Goal: Information Seeking & Learning: Learn about a topic

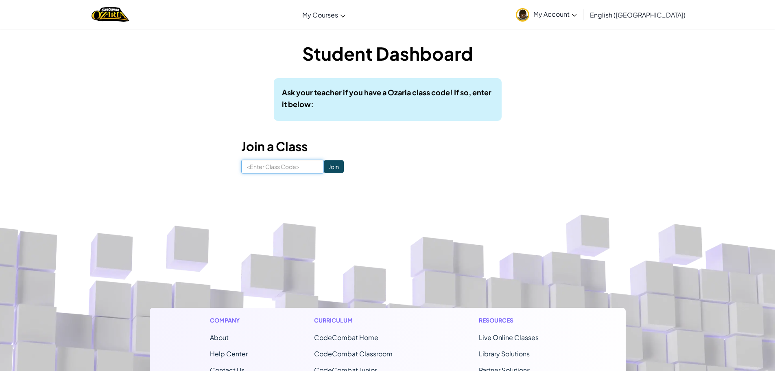
click at [262, 164] on input at bounding box center [282, 166] width 83 height 14
type input "thinmapparty"
click input "Join" at bounding box center [334, 166] width 20 height 13
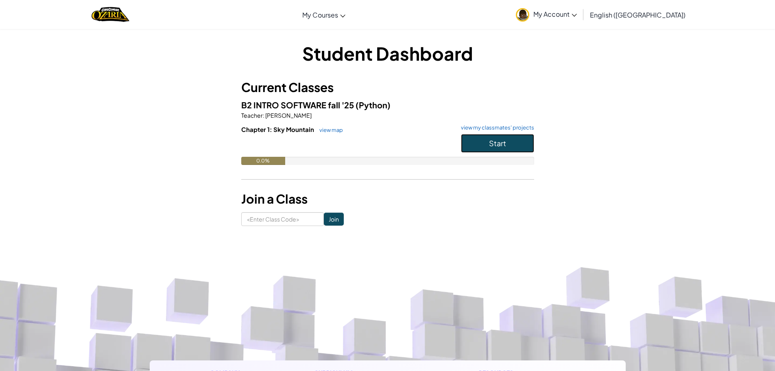
click at [511, 148] on button "Start" at bounding box center [497, 143] width 73 height 19
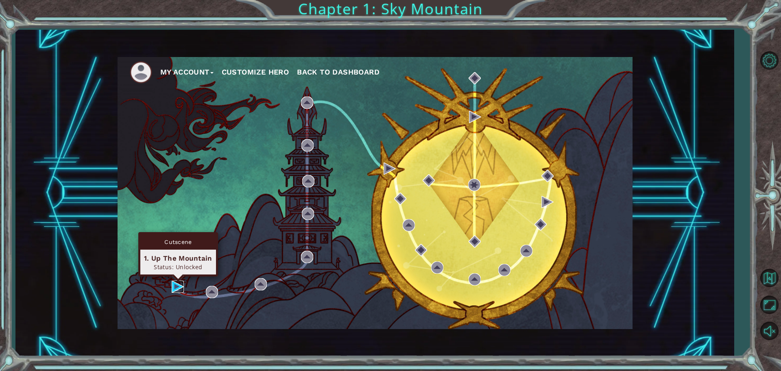
click at [181, 284] on img at bounding box center [178, 286] width 12 height 12
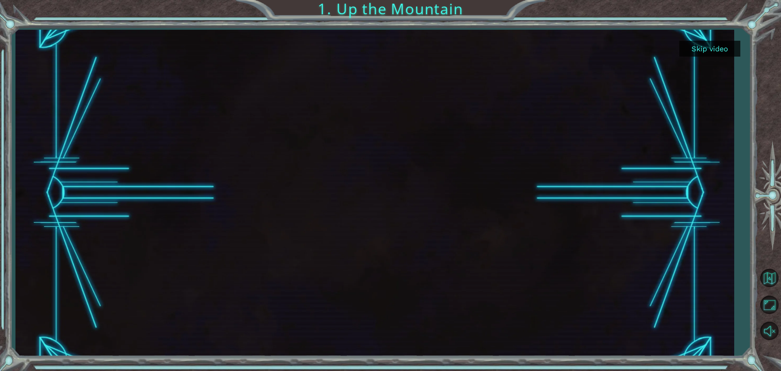
click at [731, 49] on button "Skip video" at bounding box center [709, 49] width 61 height 16
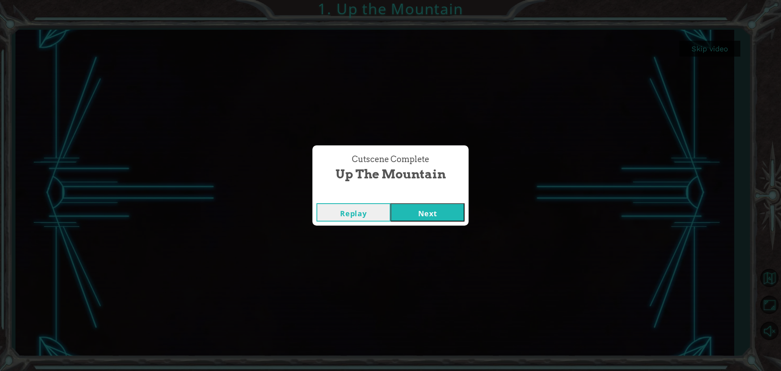
click at [448, 217] on button "Next" at bounding box center [428, 212] width 74 height 18
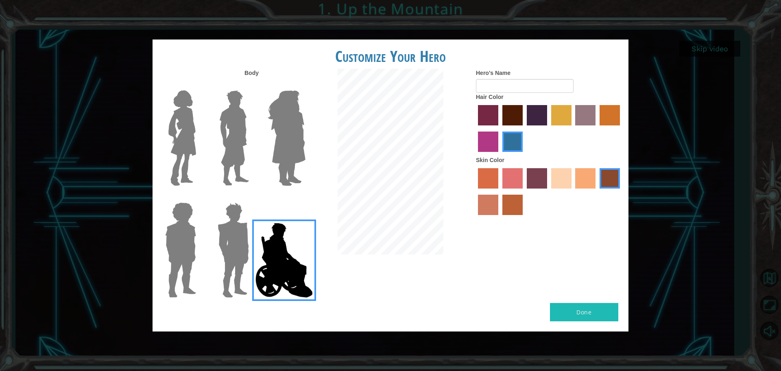
drag, startPoint x: 187, startPoint y: 117, endPoint x: 113, endPoint y: 144, distance: 79.0
click at [188, 117] on img at bounding box center [182, 138] width 34 height 102
click at [199, 85] on input "Hero Connie" at bounding box center [199, 85] width 0 height 0
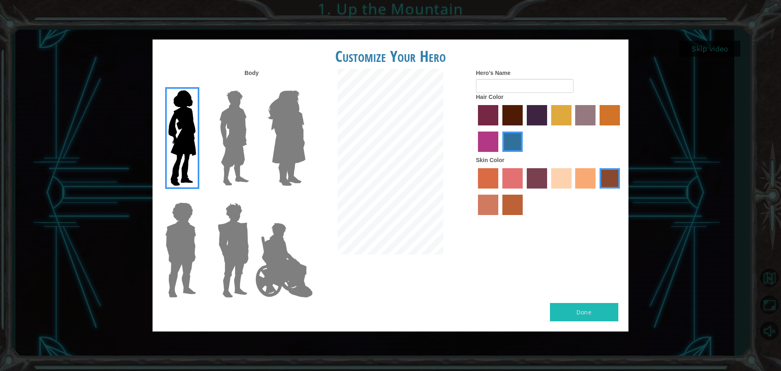
drag, startPoint x: 255, startPoint y: 151, endPoint x: 265, endPoint y: 151, distance: 10.6
click at [260, 151] on div at bounding box center [232, 191] width 159 height 224
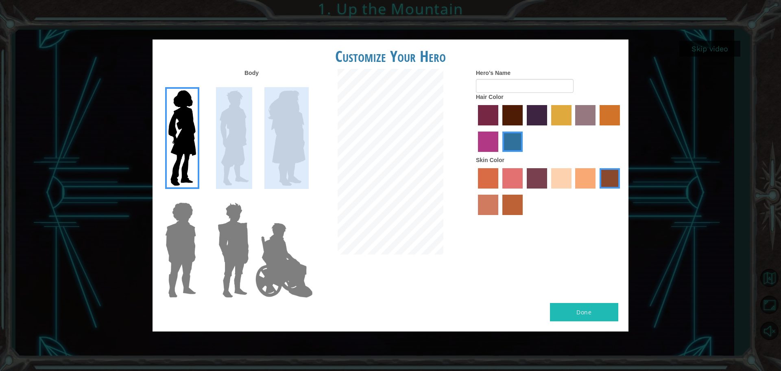
click at [286, 151] on img at bounding box center [286, 138] width 44 height 102
click at [305, 85] on input "Hero Amethyst" at bounding box center [305, 85] width 0 height 0
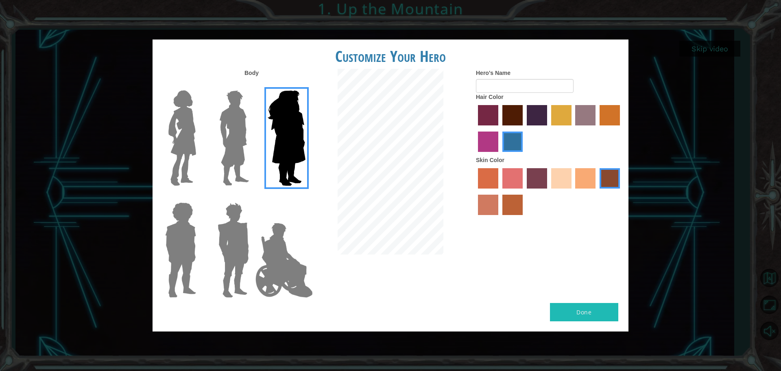
click at [158, 236] on div at bounding box center [179, 247] width 53 height 112
click at [189, 240] on img at bounding box center [180, 250] width 37 height 102
click at [199, 197] on input "Hero Steven" at bounding box center [199, 197] width 0 height 0
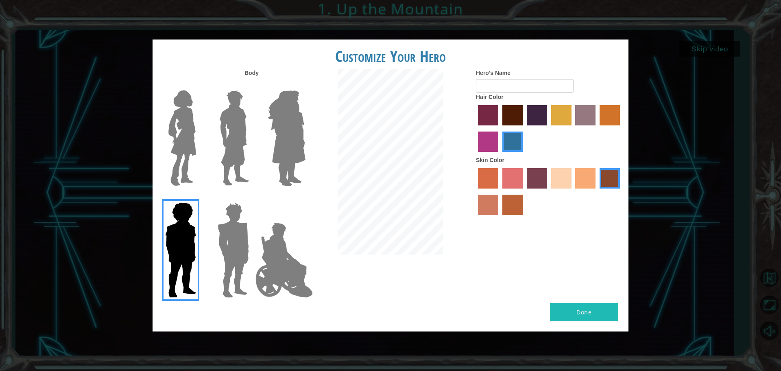
click at [234, 281] on img at bounding box center [233, 250] width 38 height 102
click at [252, 197] on input "Hero Garnet" at bounding box center [252, 197] width 0 height 0
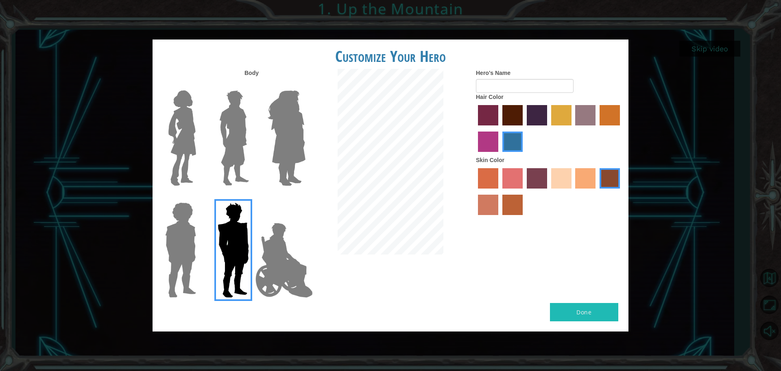
click at [180, 250] on img at bounding box center [180, 250] width 37 height 102
click at [199, 197] on input "Hero Steven" at bounding box center [199, 197] width 0 height 0
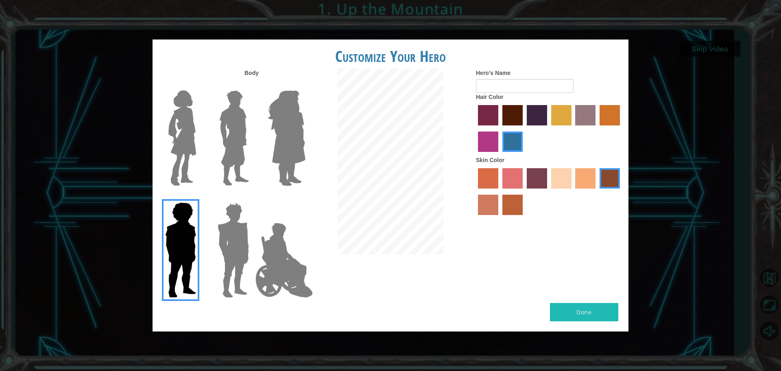
click at [516, 122] on label "maroon hair color" at bounding box center [512, 115] width 20 height 20
click at [500, 128] on input "maroon hair color" at bounding box center [500, 128] width 0 height 0
click at [539, 189] on div at bounding box center [549, 192] width 146 height 53
click at [535, 177] on label "tosca skin color" at bounding box center [537, 178] width 20 height 20
click at [524, 191] on input "tosca skin color" at bounding box center [524, 191] width 0 height 0
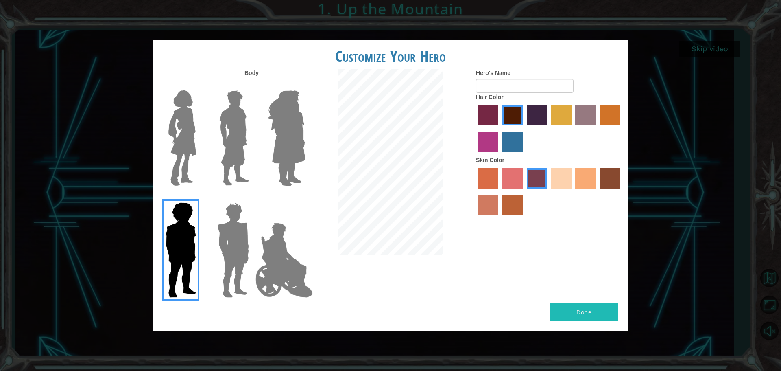
click at [506, 196] on label "smoke tree skin color" at bounding box center [512, 204] width 20 height 20
click at [500, 218] on input "smoke tree skin color" at bounding box center [500, 218] width 0 height 0
click at [513, 178] on label "froly skin color" at bounding box center [512, 178] width 20 height 20
click at [500, 191] on input "froly skin color" at bounding box center [500, 191] width 0 height 0
click at [494, 179] on label "sorbus skin color" at bounding box center [488, 178] width 20 height 20
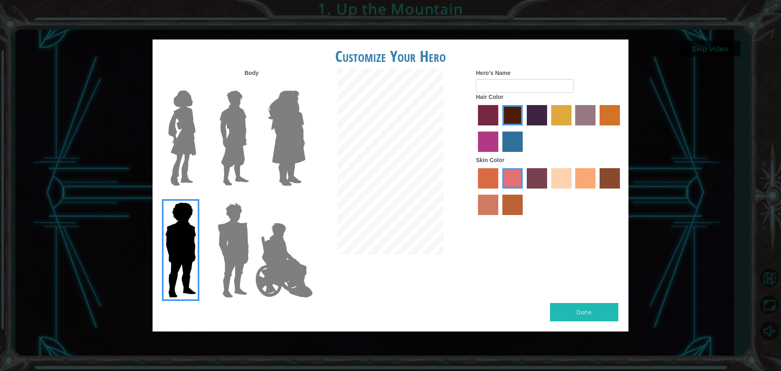
click at [475, 191] on input "sorbus skin color" at bounding box center [475, 191] width 0 height 0
click at [494, 174] on label "sorbus skin color" at bounding box center [488, 178] width 20 height 20
click at [475, 191] on input "sorbus skin color" at bounding box center [475, 191] width 0 height 0
click at [497, 82] on input "Hero's Name" at bounding box center [525, 86] width 98 height 14
type input "Jonah"
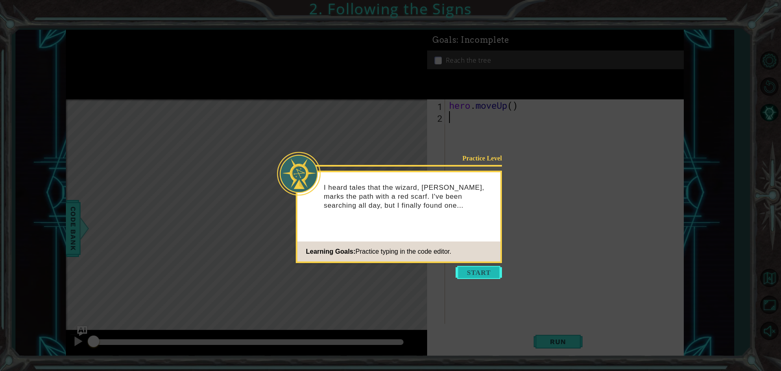
click at [478, 272] on button "Start" at bounding box center [479, 272] width 46 height 13
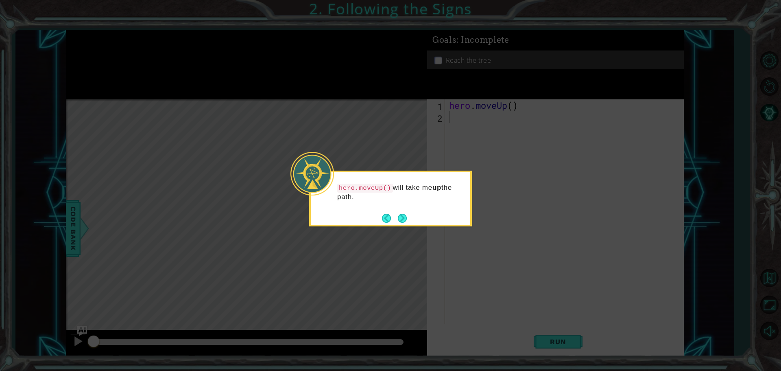
click at [407, 217] on div "hero.moveUp() will take me up the path." at bounding box center [390, 198] width 163 height 56
click at [404, 217] on button "Next" at bounding box center [402, 218] width 9 height 9
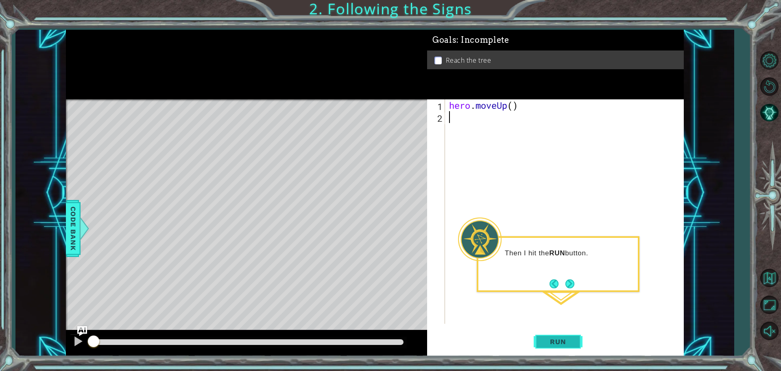
click at [566, 342] on span "Run" at bounding box center [558, 341] width 32 height 8
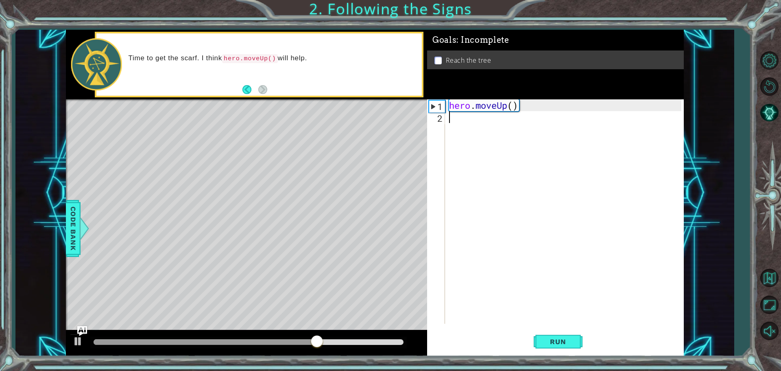
click at [474, 124] on div "hero . moveUp ( )" at bounding box center [567, 223] width 238 height 248
click at [550, 345] on span "Run" at bounding box center [558, 341] width 32 height 8
click at [420, 95] on div "If I use hero.moveUp() one more time, I'll get to the scar" at bounding box center [258, 64] width 325 height 62
click at [493, 128] on div "hero . moveUp ( )" at bounding box center [567, 223] width 238 height 248
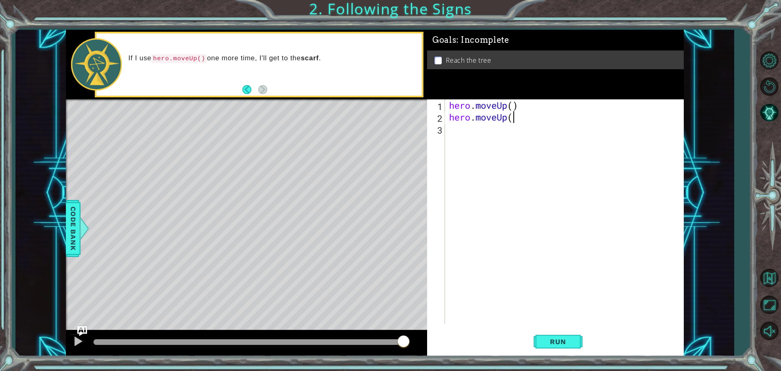
scroll to position [0, 2]
type textarea "hero.moveUp()"
click at [562, 339] on span "Run" at bounding box center [558, 341] width 32 height 8
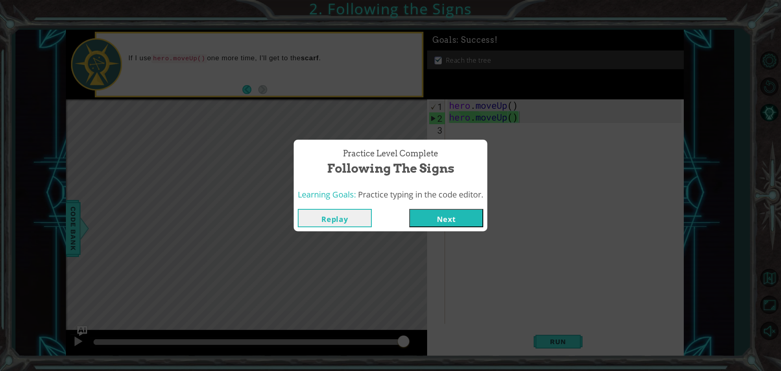
click at [467, 218] on button "Next" at bounding box center [446, 218] width 74 height 18
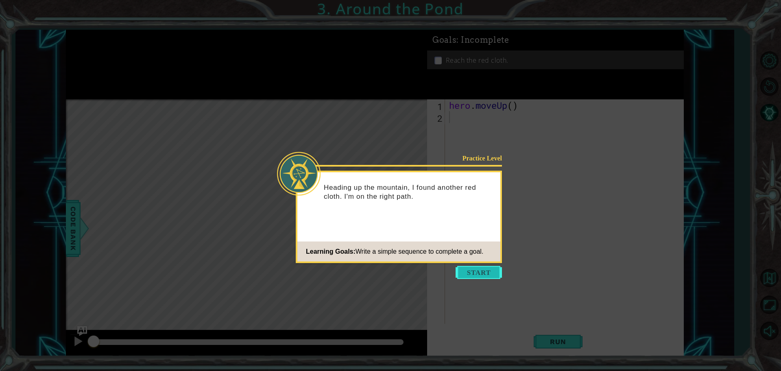
click at [475, 275] on button "Start" at bounding box center [479, 272] width 46 height 13
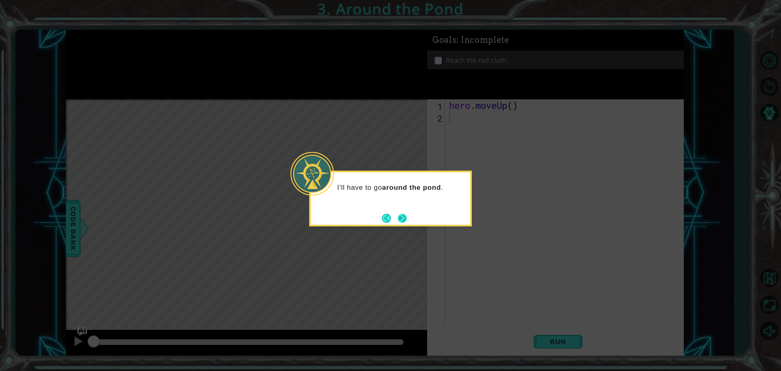
click at [406, 218] on button "Next" at bounding box center [402, 218] width 9 height 9
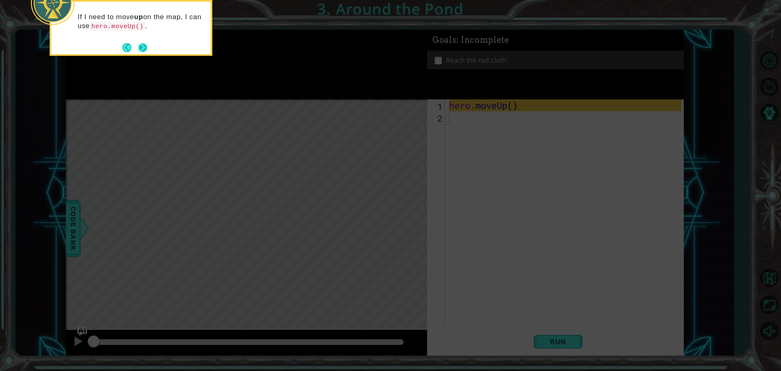
click at [141, 46] on button "Next" at bounding box center [142, 47] width 9 height 9
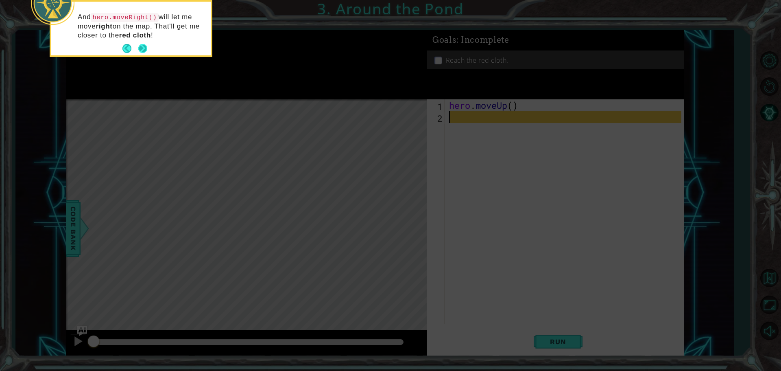
click at [144, 44] on button "Next" at bounding box center [142, 48] width 9 height 9
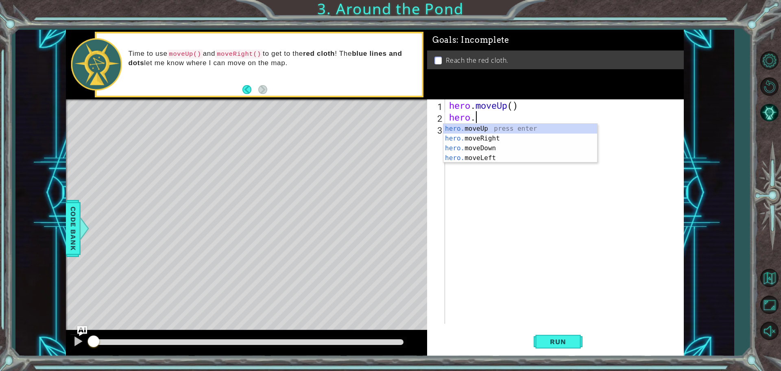
scroll to position [0, 1]
type textarea "hero.move"
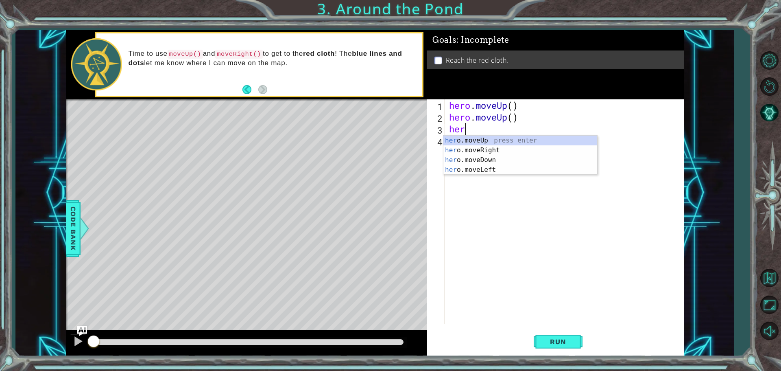
type textarea "hero"
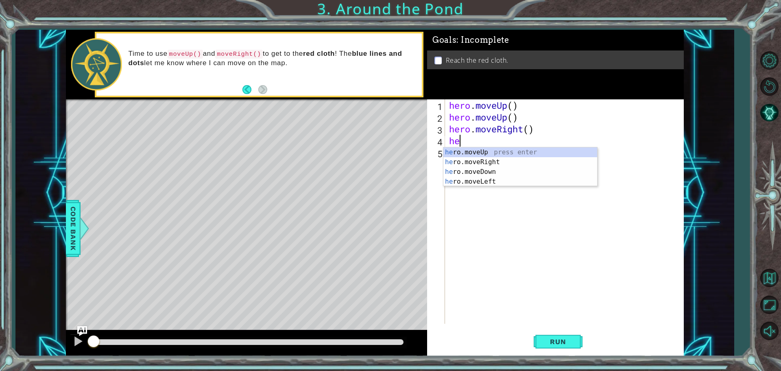
type textarea "hero"
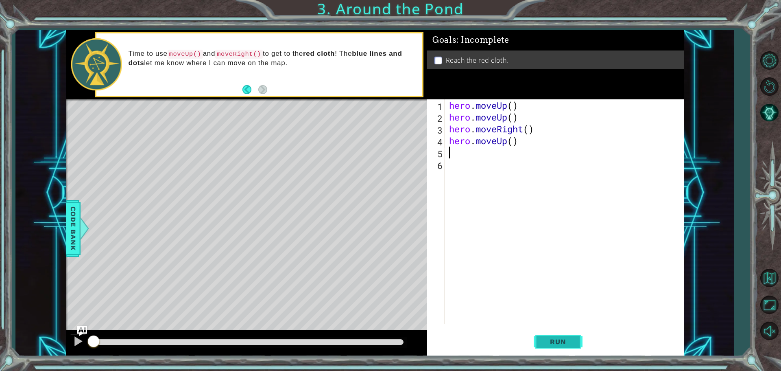
click at [556, 338] on span "Run" at bounding box center [558, 341] width 32 height 8
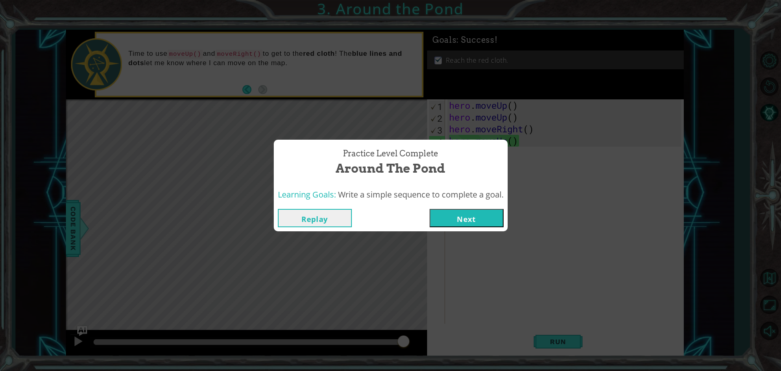
click at [465, 218] on button "Next" at bounding box center [467, 218] width 74 height 18
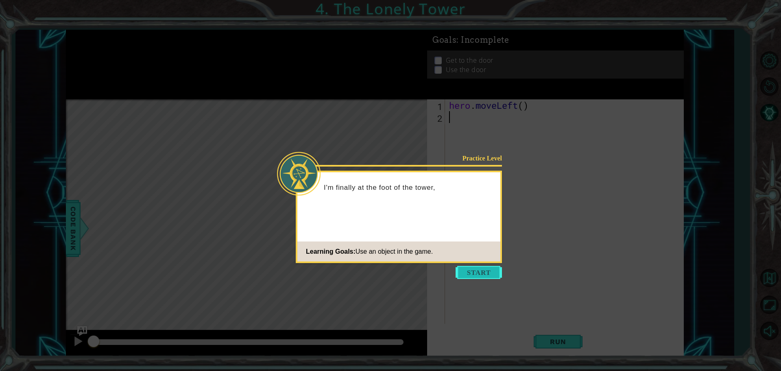
click at [486, 266] on button "Start" at bounding box center [479, 272] width 46 height 13
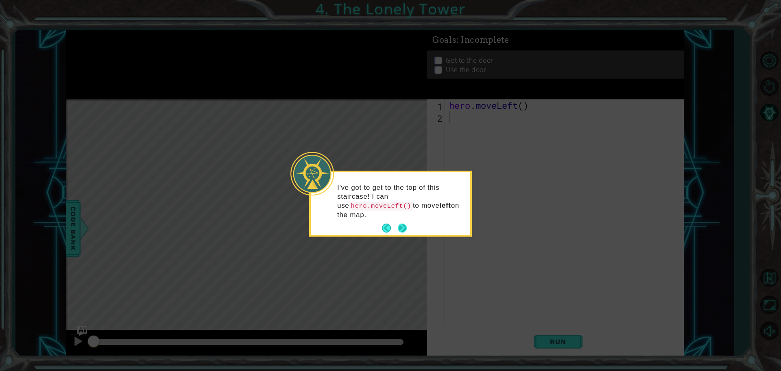
click at [407, 223] on button "Next" at bounding box center [402, 227] width 9 height 9
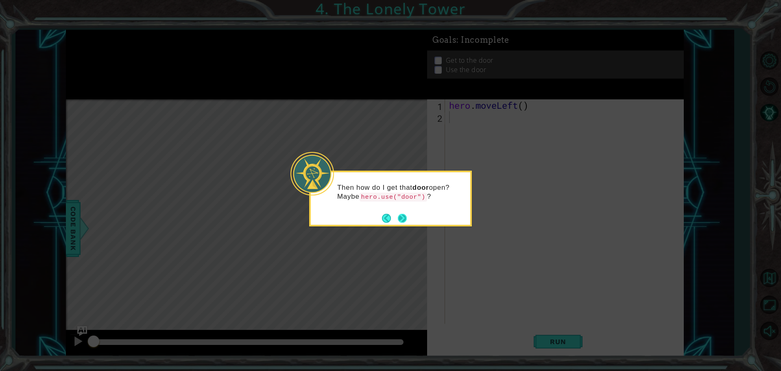
click at [404, 221] on button "Next" at bounding box center [402, 218] width 9 height 9
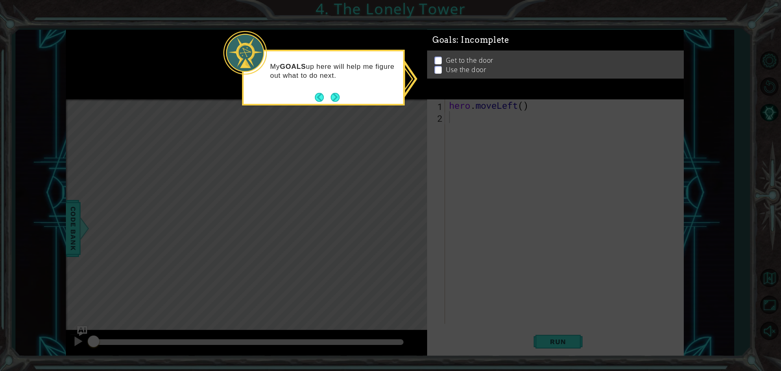
click at [438, 196] on icon at bounding box center [390, 185] width 781 height 371
click at [441, 90] on div "Goals : Incomplete Get to the door Use the door" at bounding box center [555, 65] width 257 height 70
click at [435, 59] on p at bounding box center [438, 61] width 7 height 8
click at [338, 94] on button "Next" at bounding box center [335, 97] width 9 height 9
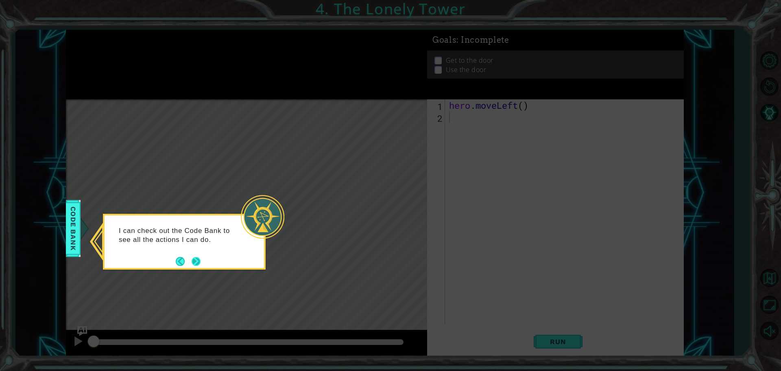
click at [195, 262] on button "Next" at bounding box center [196, 261] width 9 height 9
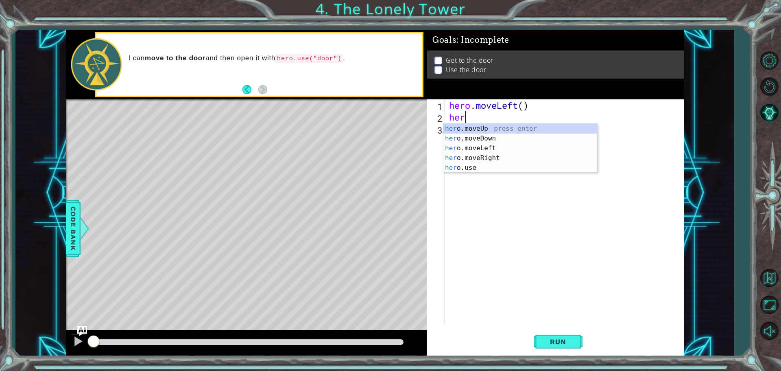
type textarea "hero"
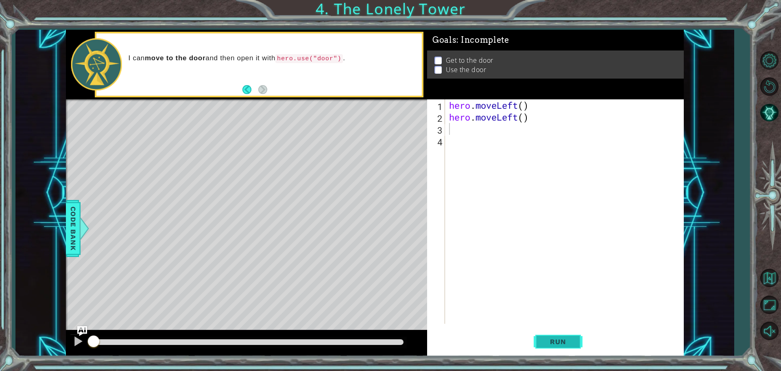
click at [557, 349] on button "Run" at bounding box center [558, 341] width 49 height 26
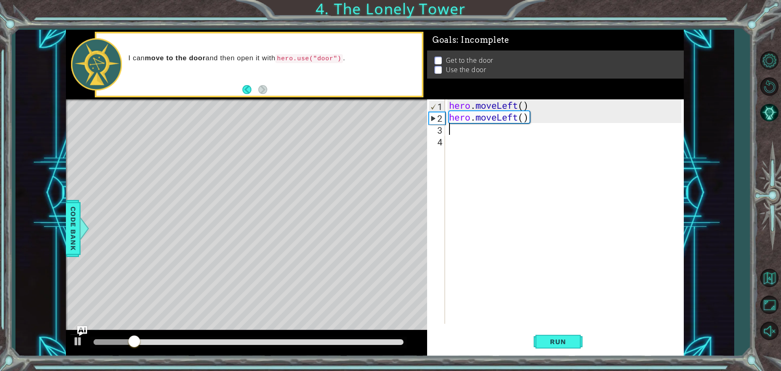
click at [457, 133] on div "hero . moveLeft ( ) hero . moveLeft ( )" at bounding box center [567, 223] width 238 height 248
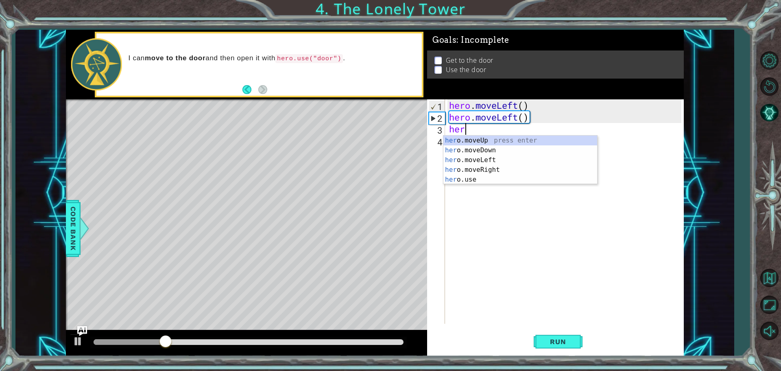
type textarea "hero"
click at [463, 169] on div "hero .moveUp press enter hero .moveDown press enter hero .moveLeft press enter …" at bounding box center [520, 169] width 154 height 68
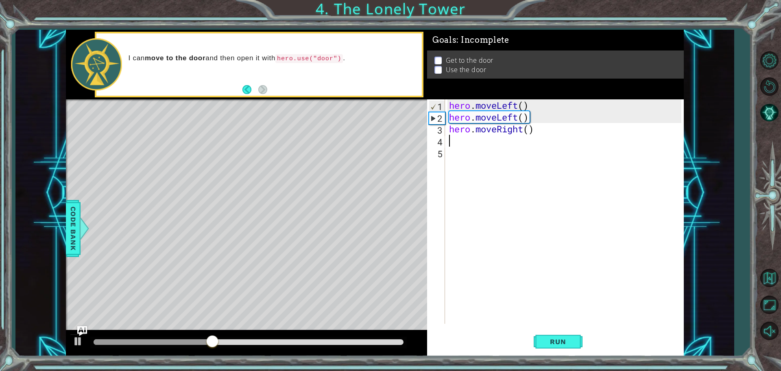
scroll to position [0, 0]
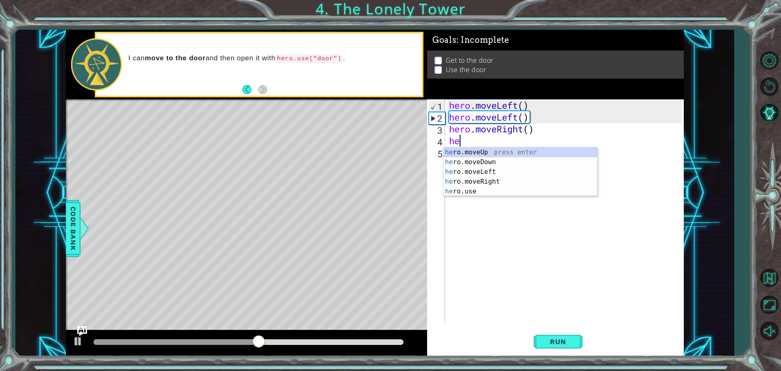
type textarea "hero"
click at [455, 150] on div "hero .moveUp press enter hero .moveDown press enter hero .moveLeft press enter …" at bounding box center [520, 181] width 154 height 68
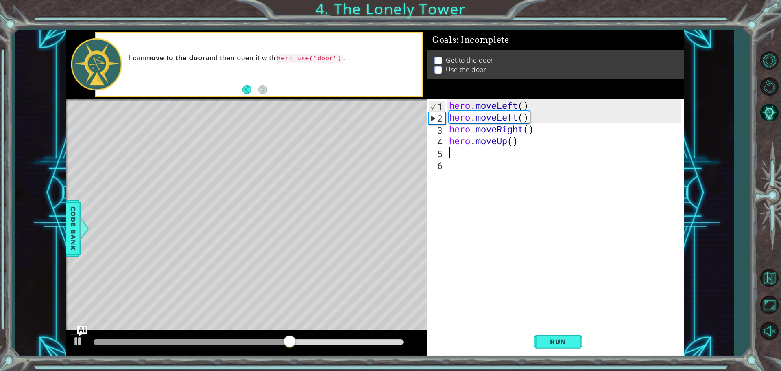
scroll to position [0, 0]
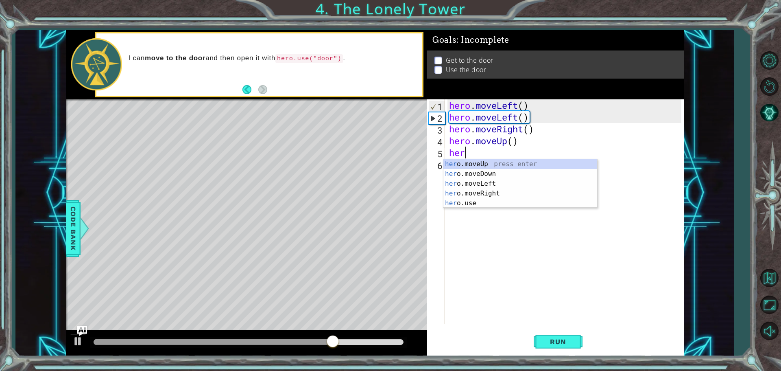
type textarea "hero"
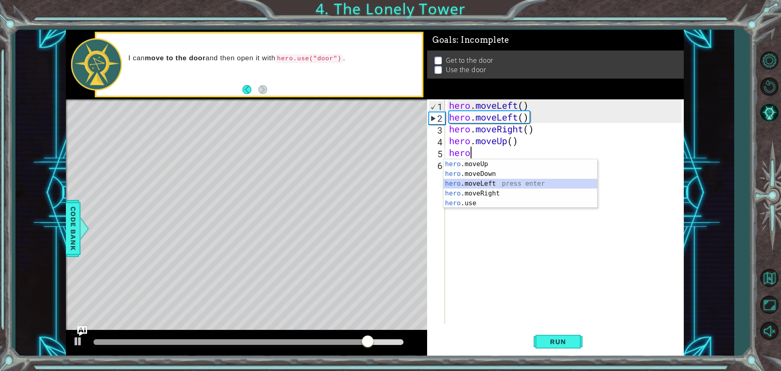
click at [472, 185] on div "hero .moveUp press enter hero .moveDown press enter hero .moveLeft press enter …" at bounding box center [520, 193] width 154 height 68
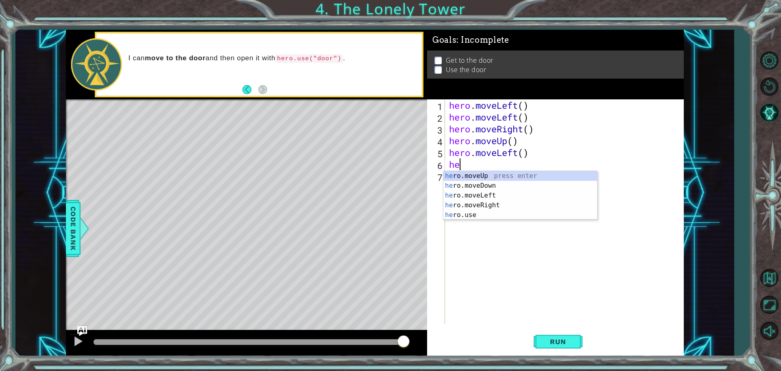
type textarea "her"
click at [473, 199] on div "her o.moveUp press enter her o.moveDown press enter her o.moveLeft press enter …" at bounding box center [520, 205] width 154 height 68
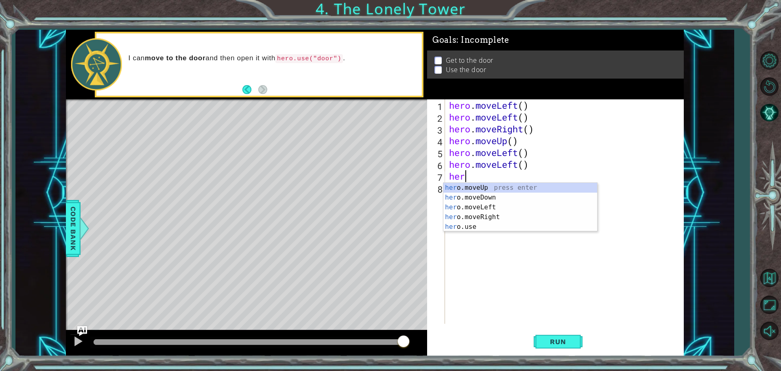
scroll to position [0, 0]
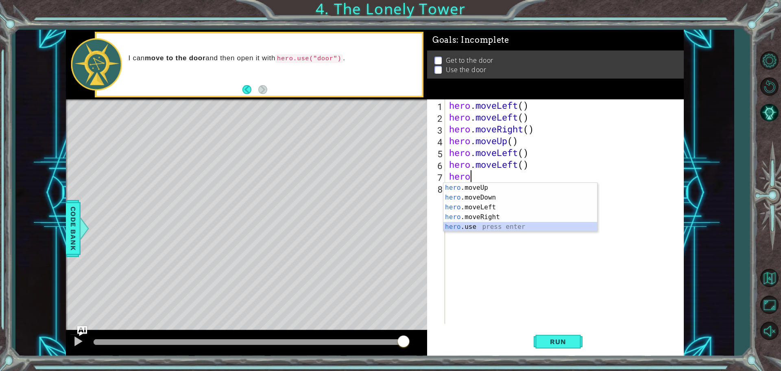
click at [474, 229] on div "hero .moveUp press enter hero .moveDown press enter hero .moveLeft press enter …" at bounding box center [520, 217] width 154 height 68
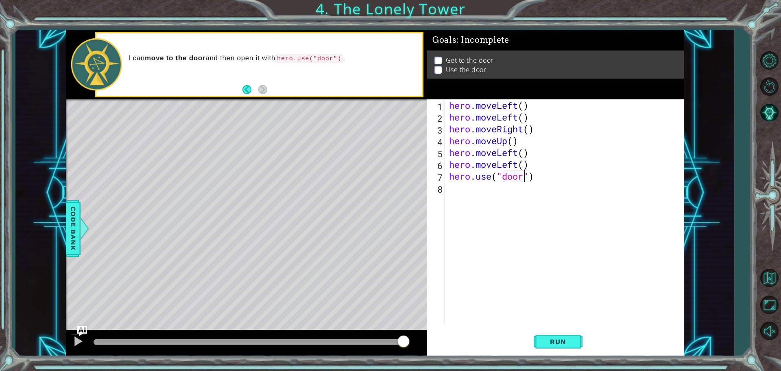
scroll to position [0, 3]
click at [547, 334] on button "Run" at bounding box center [558, 341] width 49 height 26
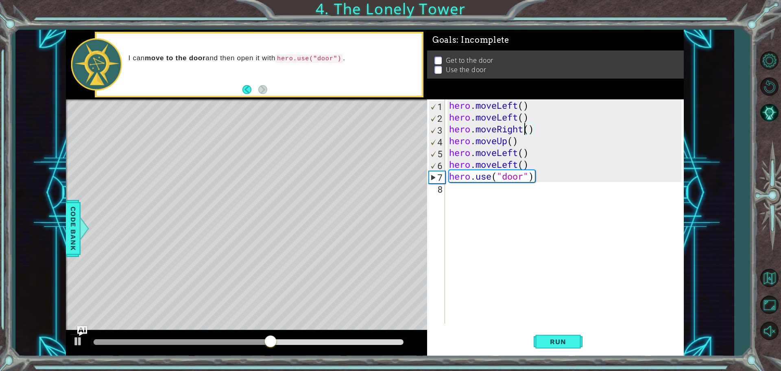
click at [523, 131] on div "hero . moveLeft ( ) hero . moveLeft ( ) hero . moveRight ( ) hero . moveUp ( ) …" at bounding box center [567, 223] width 238 height 248
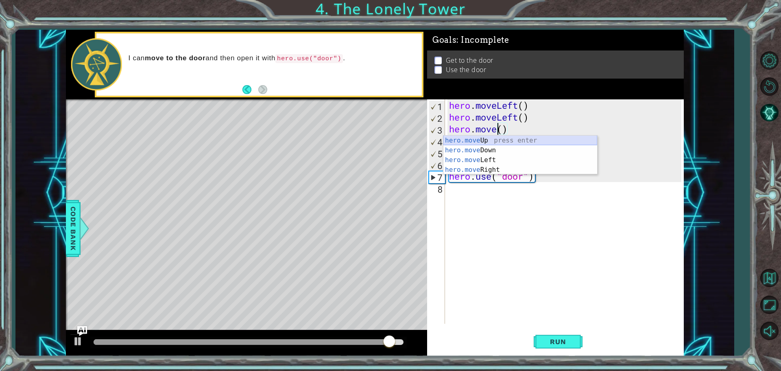
click at [509, 143] on div "hero.move Up press enter hero.move Down press enter hero.move Left press enter …" at bounding box center [520, 164] width 154 height 59
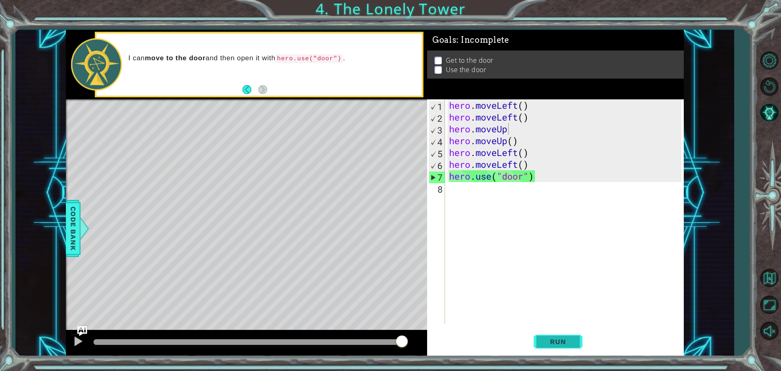
click at [557, 341] on span "Run" at bounding box center [558, 341] width 32 height 8
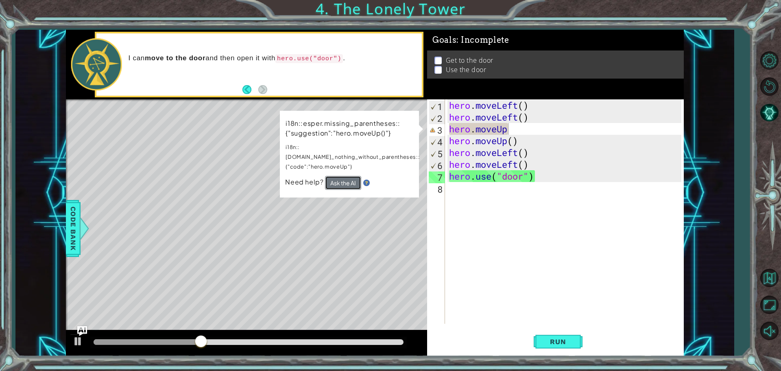
click at [336, 177] on button "Ask the AI" at bounding box center [343, 183] width 36 height 14
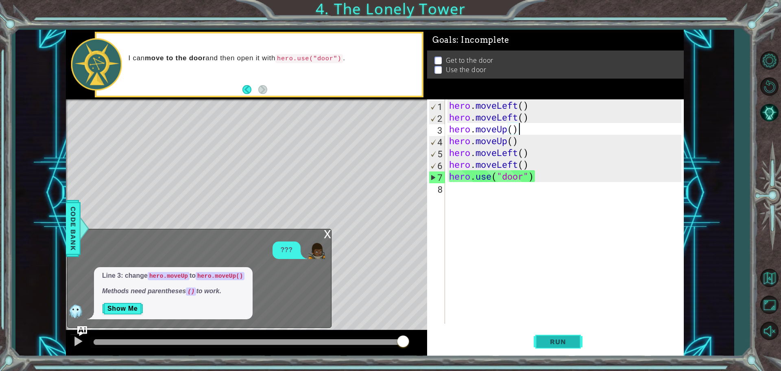
click at [544, 349] on button "Run" at bounding box center [558, 341] width 49 height 26
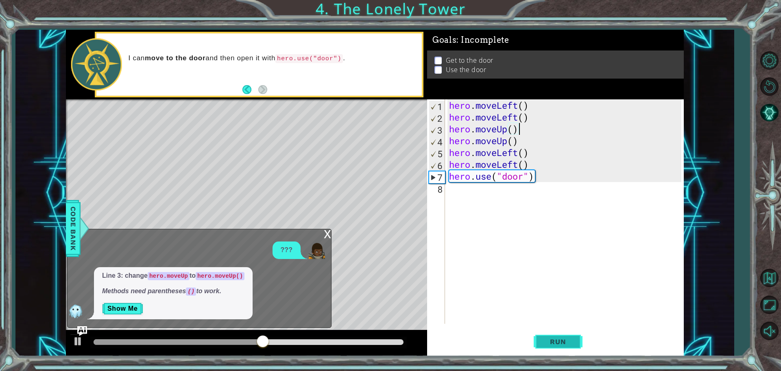
click at [546, 342] on span "Run" at bounding box center [558, 341] width 32 height 8
click at [516, 153] on div "hero . moveLeft ( ) hero . moveLeft ( ) hero . moveUp ( ) hero . moveUp ( ) her…" at bounding box center [567, 223] width 238 height 248
click at [517, 153] on div "hero . moveLeft ( ) hero . moveLeft ( ) hero . moveUp ( ) hero . moveUp ( ) her…" at bounding box center [567, 223] width 238 height 248
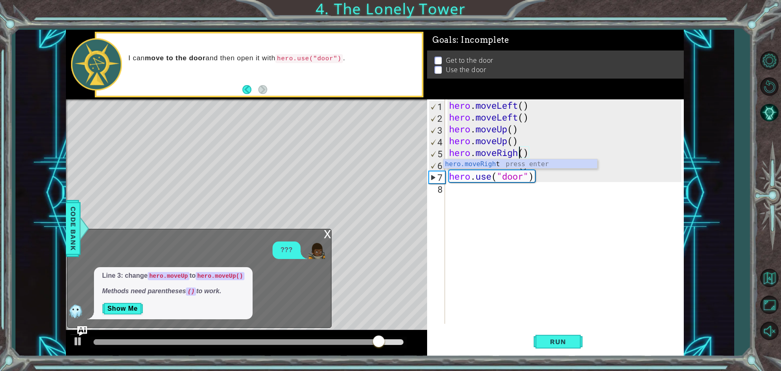
type textarea "hero.moveRight()"
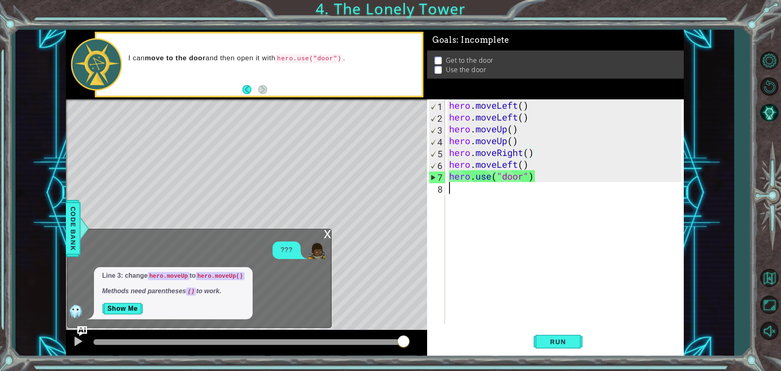
click at [546, 263] on div "hero . moveLeft ( ) hero . moveLeft ( ) hero . moveUp ( ) hero . moveUp ( ) her…" at bounding box center [567, 223] width 238 height 248
click at [518, 166] on div "hero . moveLeft ( ) hero . moveLeft ( ) hero . moveUp ( ) hero . moveUp ( ) her…" at bounding box center [567, 223] width 238 height 248
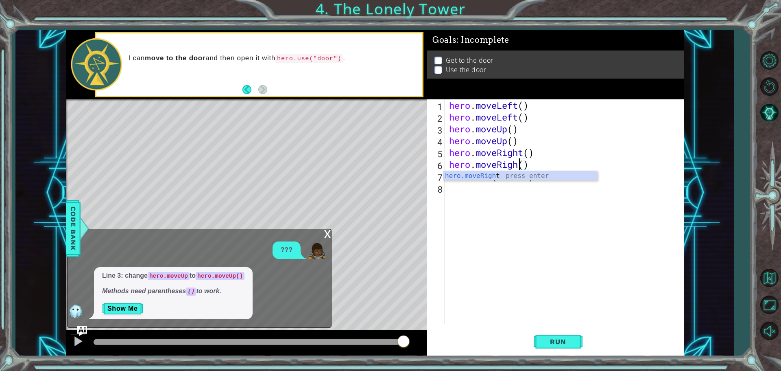
scroll to position [0, 3]
type textarea "hero.moveRight()"
click at [578, 338] on button "Run" at bounding box center [558, 341] width 49 height 26
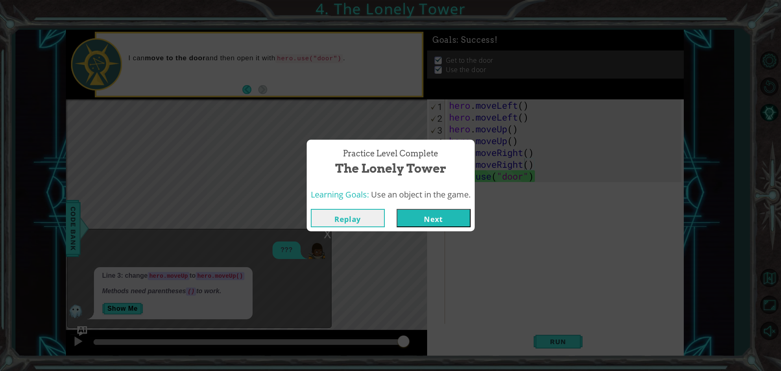
click at [413, 221] on button "Next" at bounding box center [434, 218] width 74 height 18
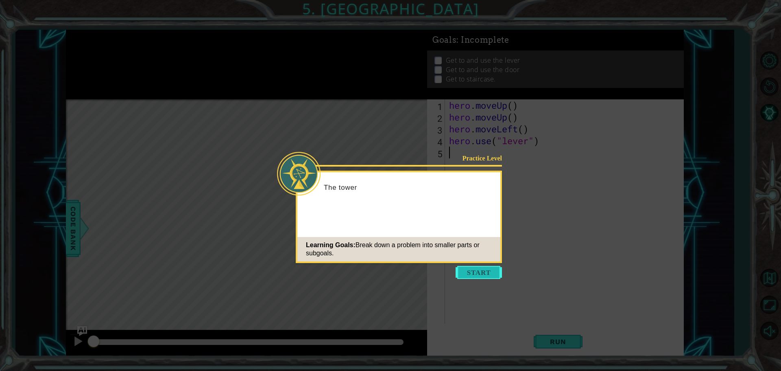
click at [491, 269] on button "Start" at bounding box center [479, 272] width 46 height 13
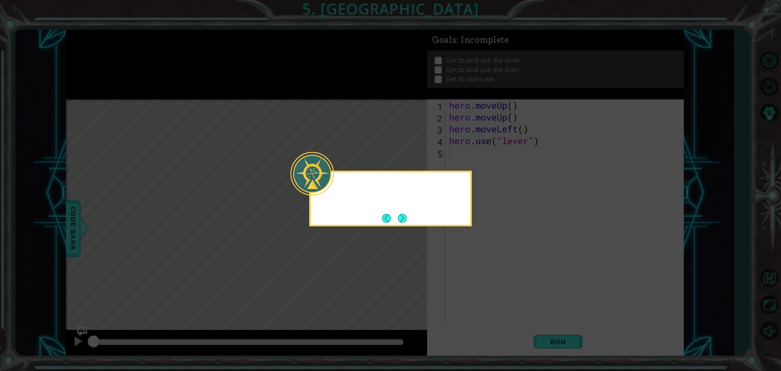
click at [489, 269] on icon at bounding box center [390, 185] width 781 height 371
click at [405, 225] on div "Hm... let's break down this problem into smaller parts." at bounding box center [390, 198] width 163 height 56
click at [401, 217] on button "Next" at bounding box center [402, 218] width 9 height 9
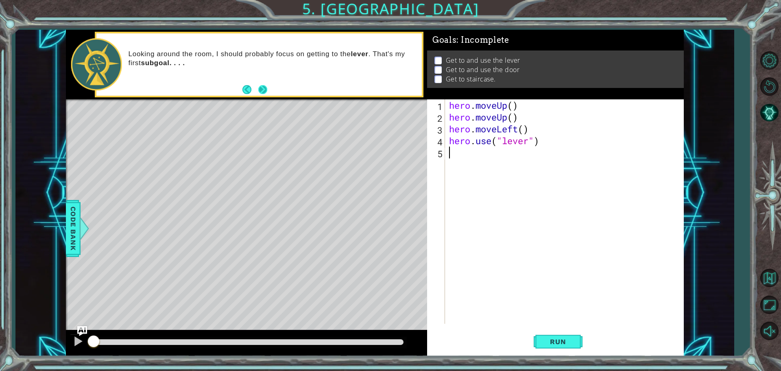
click at [265, 93] on button "Next" at bounding box center [262, 89] width 9 height 9
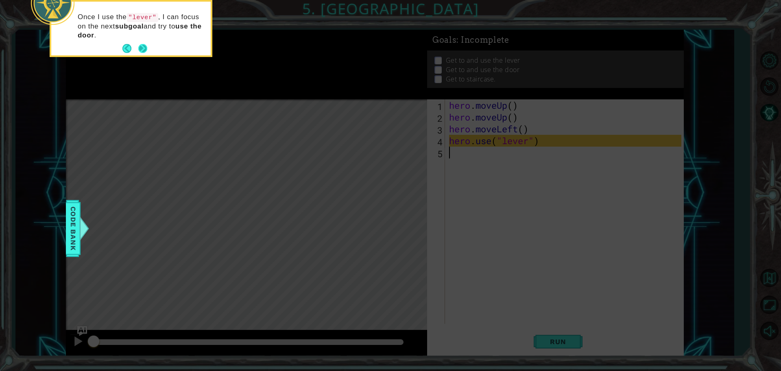
click at [139, 47] on button "Next" at bounding box center [142, 48] width 9 height 9
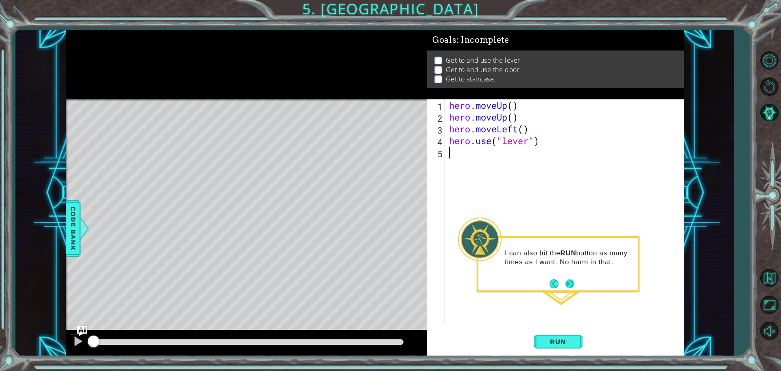
click at [574, 282] on button "Next" at bounding box center [570, 283] width 9 height 9
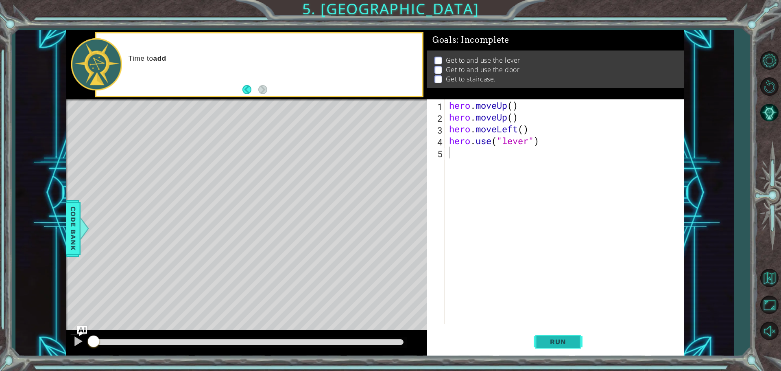
click at [544, 341] on span "Run" at bounding box center [558, 341] width 32 height 8
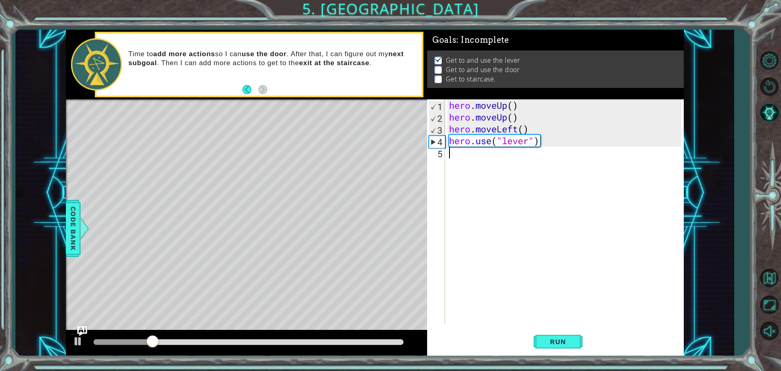
click at [508, 170] on div "hero . moveUp ( ) hero . moveUp ( ) hero . moveLeft ( ) hero . use ( "lever" )" at bounding box center [567, 223] width 238 height 248
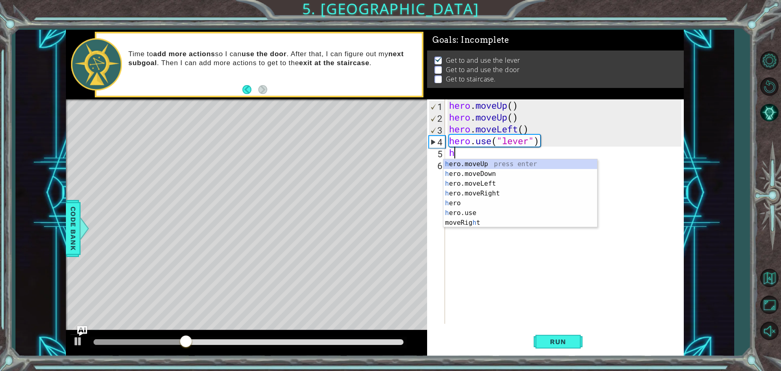
type textarea "her"
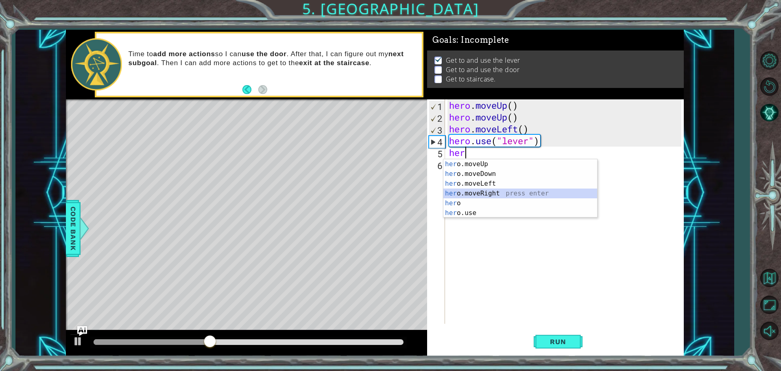
click at [494, 190] on div "her o.moveUp press enter her o.moveDown press enter her o.moveLeft press enter …" at bounding box center [520, 198] width 154 height 78
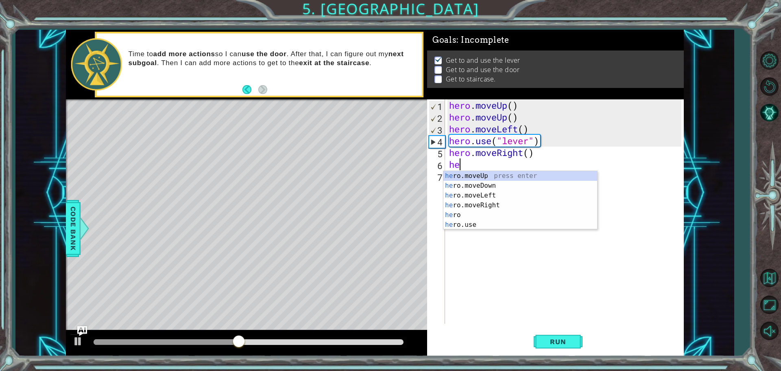
type textarea "her"
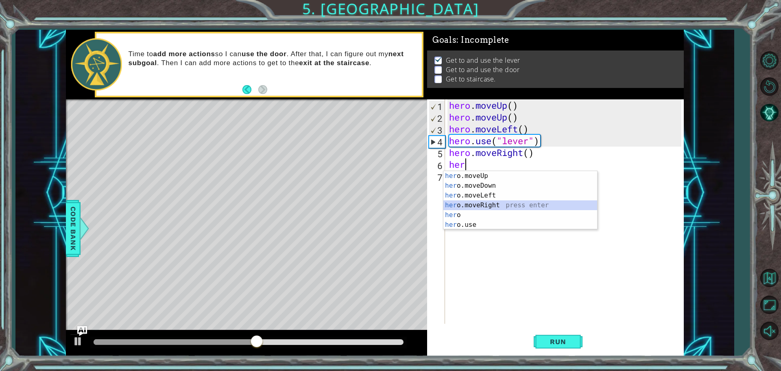
click at [488, 203] on div "her o.moveUp press enter her o.moveDown press enter her o.moveLeft press enter …" at bounding box center [520, 210] width 154 height 78
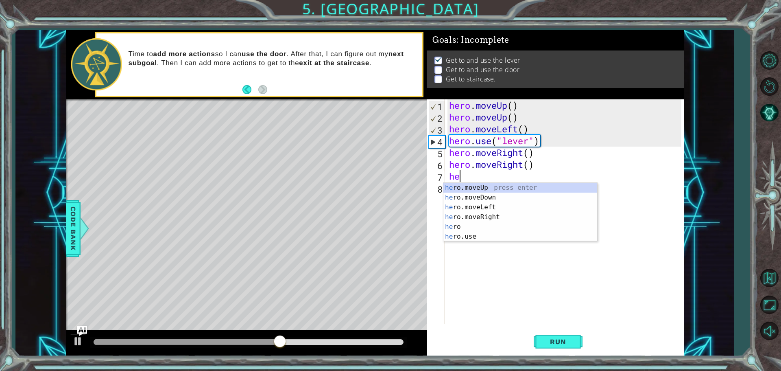
type textarea "her"
click at [490, 220] on div "her o.moveUp press enter her o.moveDown press enter her o.moveLeft press enter …" at bounding box center [520, 222] width 154 height 78
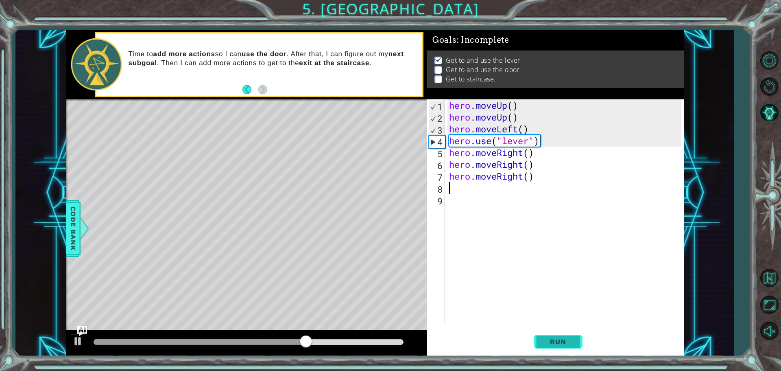
click at [557, 349] on button "Run" at bounding box center [558, 341] width 49 height 26
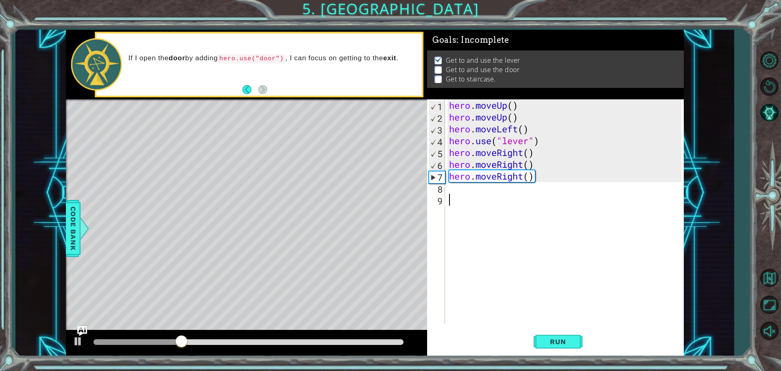
click at [471, 194] on div "hero . moveUp ( ) hero . moveUp ( ) hero . moveLeft ( ) hero . use ( "lever" ) …" at bounding box center [567, 223] width 238 height 248
click at [469, 193] on div "hero . moveUp ( ) hero . moveUp ( ) hero . moveLeft ( ) hero . use ( "lever" ) …" at bounding box center [567, 223] width 238 height 248
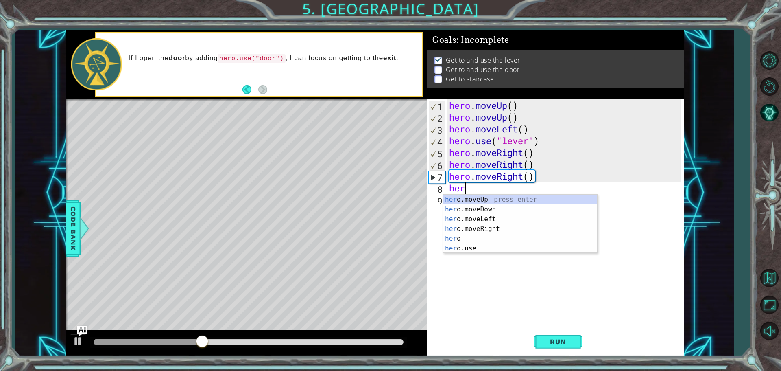
scroll to position [0, 0]
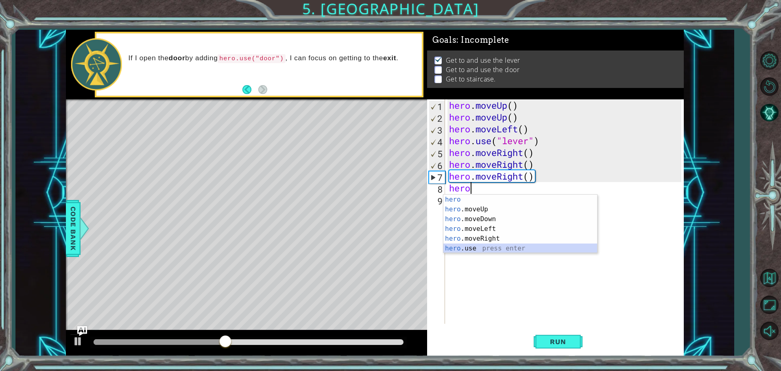
click at [511, 244] on div "hero press enter hero .moveUp press enter hero .moveDown press enter hero .move…" at bounding box center [520, 233] width 154 height 78
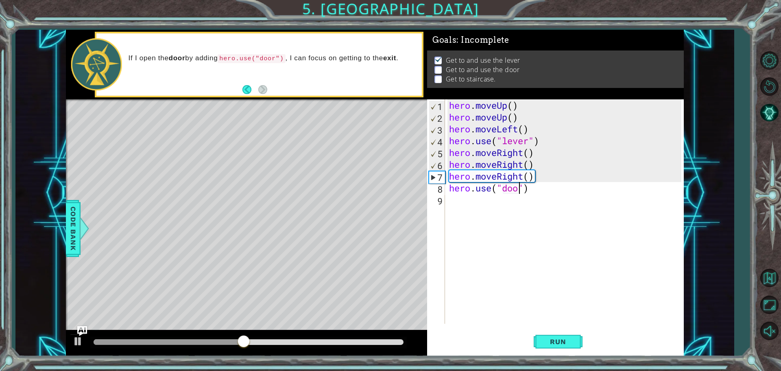
type textarea "hero.use("door")"
click at [490, 205] on div "hero . moveUp ( ) hero . moveUp ( ) hero . moveLeft ( ) hero . use ( "lever" ) …" at bounding box center [567, 223] width 238 height 248
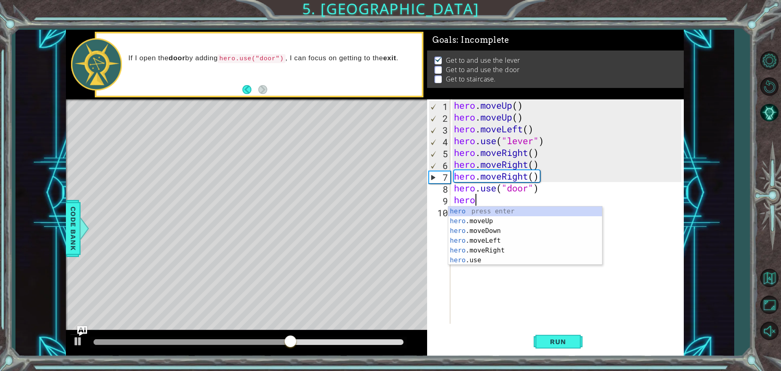
type textarea "hero"
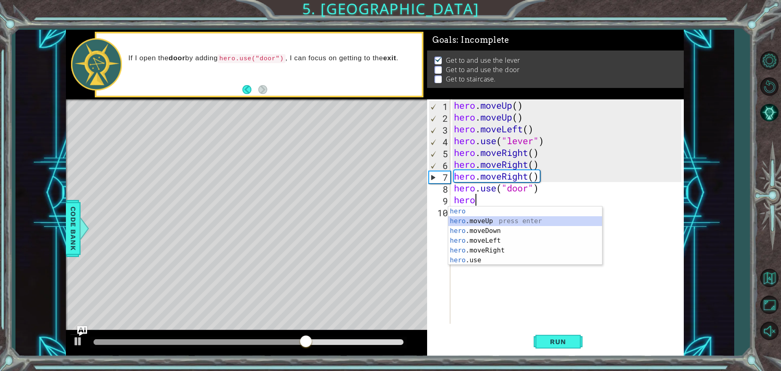
click at [496, 220] on div "hero press enter hero .moveUp press enter hero .moveDown press enter hero .move…" at bounding box center [525, 245] width 154 height 78
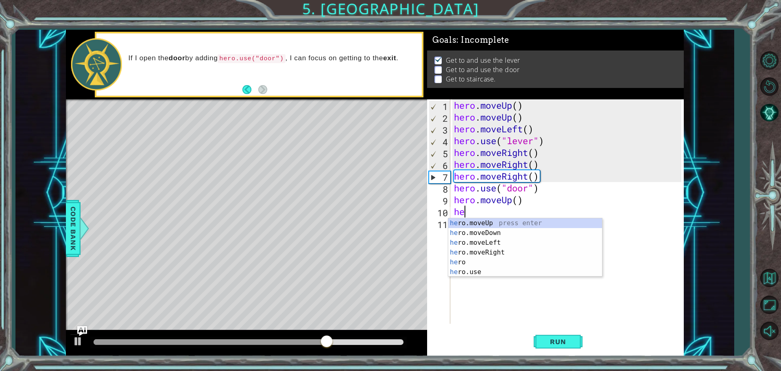
type textarea "her"
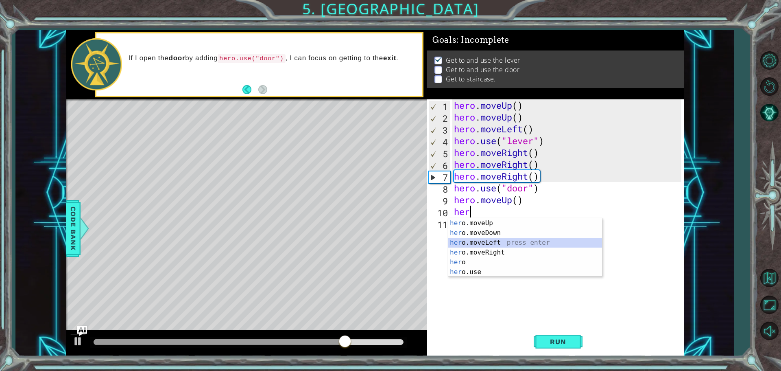
click at [484, 243] on div "her o.moveUp press enter her o.moveDown press enter her o.moveLeft press enter …" at bounding box center [525, 257] width 154 height 78
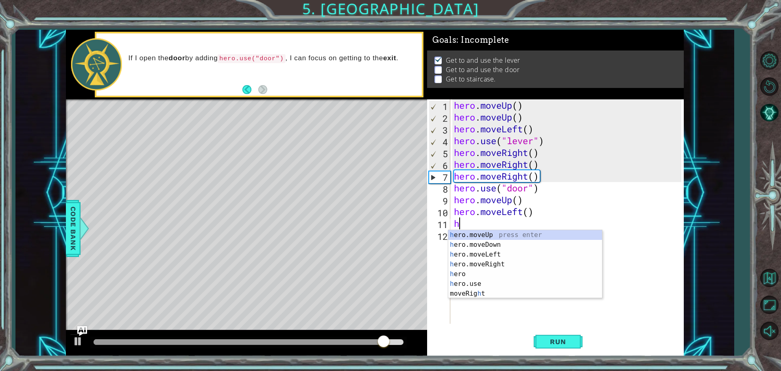
type textarea "her"
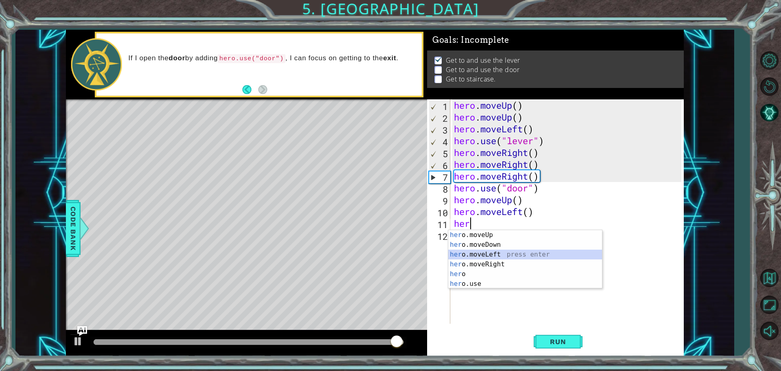
click at [485, 255] on div "her o.moveUp press enter her o.moveDown press enter her o.moveLeft press enter …" at bounding box center [525, 269] width 154 height 78
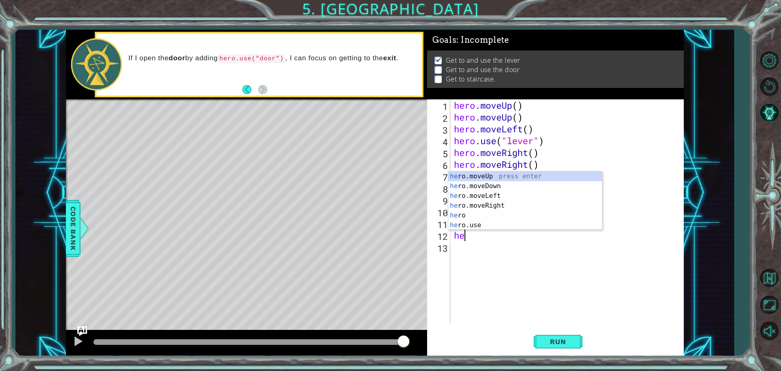
type textarea "her"
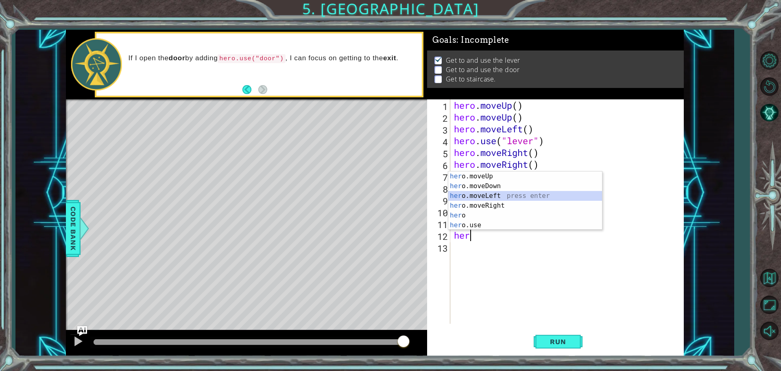
click at [453, 194] on div "her o.moveUp press enter her o.moveDown press enter her o.moveLeft press enter …" at bounding box center [525, 210] width 154 height 78
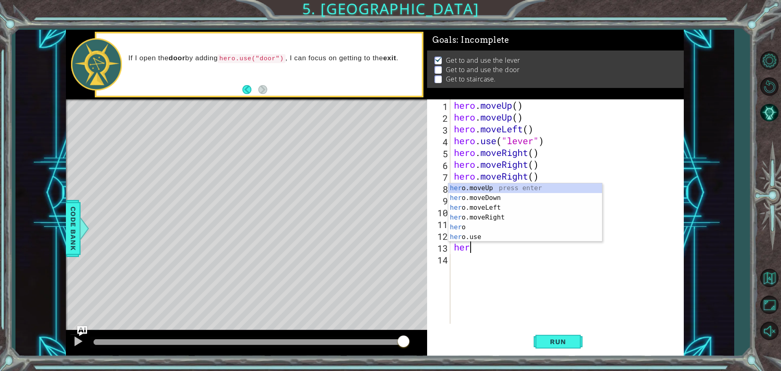
type textarea "hero"
click at [485, 216] on div "hero press enter hero .moveUp press enter hero .moveDown press enter hero .move…" at bounding box center [525, 222] width 154 height 78
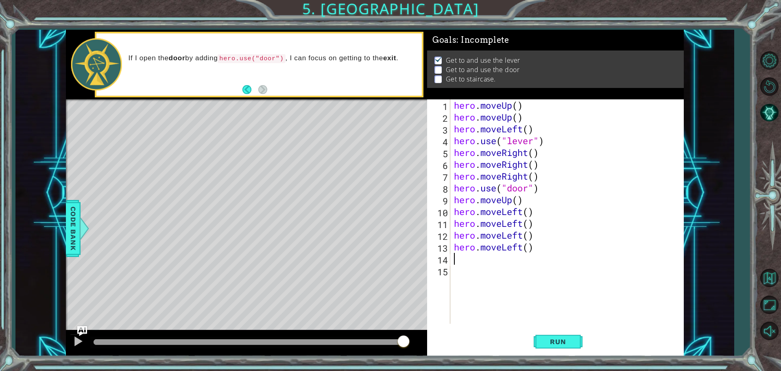
scroll to position [0, 0]
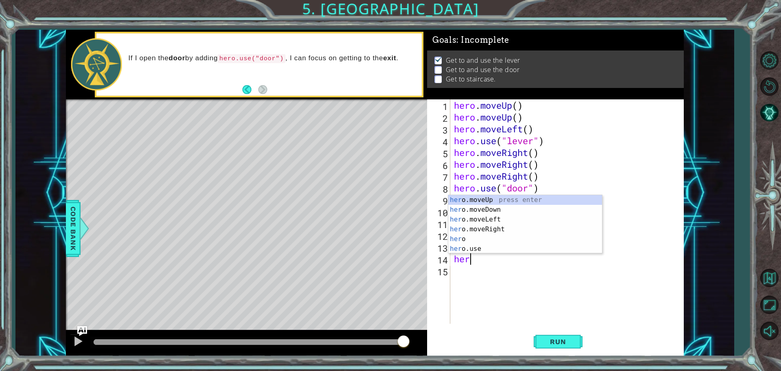
type textarea "hero"
click at [488, 209] on div "hero press enter hero .moveUp press enter hero .moveDown press enter hero .move…" at bounding box center [525, 234] width 154 height 78
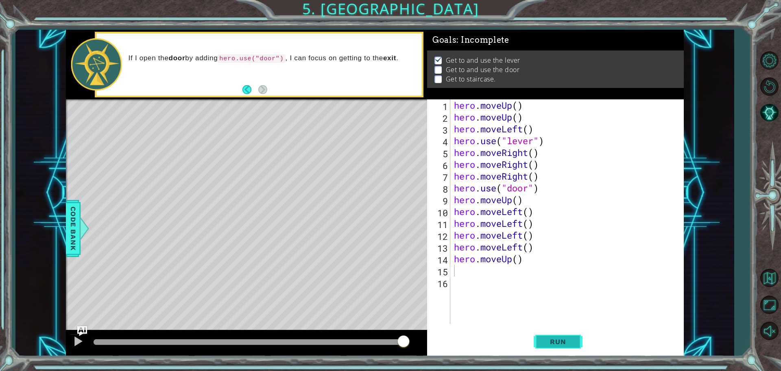
click at [546, 338] on span "Run" at bounding box center [558, 341] width 32 height 8
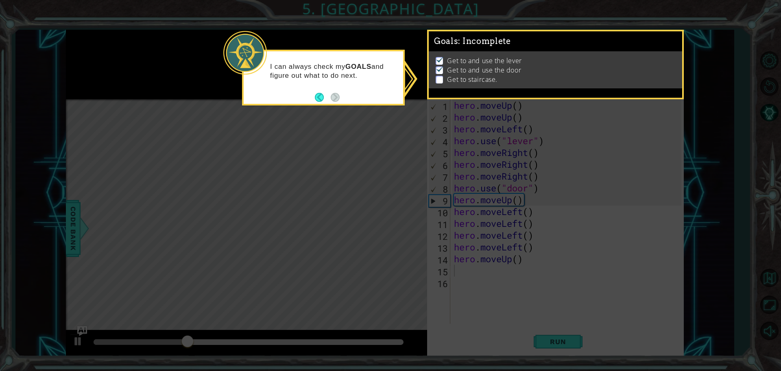
click at [358, 125] on icon at bounding box center [390, 185] width 781 height 371
click at [441, 79] on p at bounding box center [439, 80] width 7 height 8
click at [490, 203] on icon at bounding box center [390, 185] width 781 height 371
click at [491, 66] on p "Get to and use the door" at bounding box center [484, 70] width 74 height 9
drag, startPoint x: 705, startPoint y: 100, endPoint x: 662, endPoint y: 85, distance: 44.9
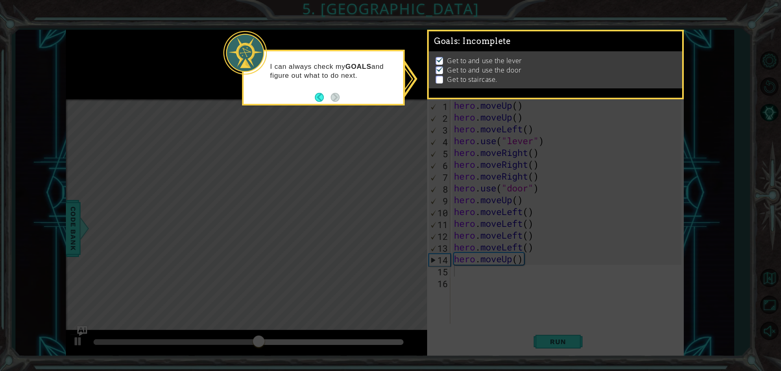
click at [693, 95] on icon at bounding box center [390, 185] width 781 height 371
drag, startPoint x: 662, startPoint y: 85, endPoint x: 692, endPoint y: 67, distance: 34.7
click at [682, 76] on div "Goals : Incomplete Get to and use the lever Get to and use the door Get to stai…" at bounding box center [555, 65] width 257 height 70
click at [320, 97] on button "Back" at bounding box center [323, 97] width 16 height 9
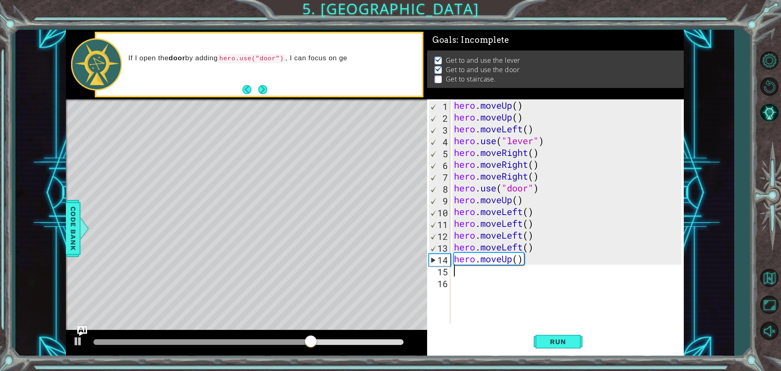
click at [503, 205] on div "hero . moveUp ( ) hero . moveUp ( ) hero . moveLeft ( ) hero . use ( "lever" ) …" at bounding box center [568, 223] width 233 height 248
click at [528, 202] on div "hero . moveUp ( ) hero . moveUp ( ) hero . moveLeft ( ) hero . use ( "lever" ) …" at bounding box center [568, 223] width 233 height 248
type textarea "hero.moveUp()"
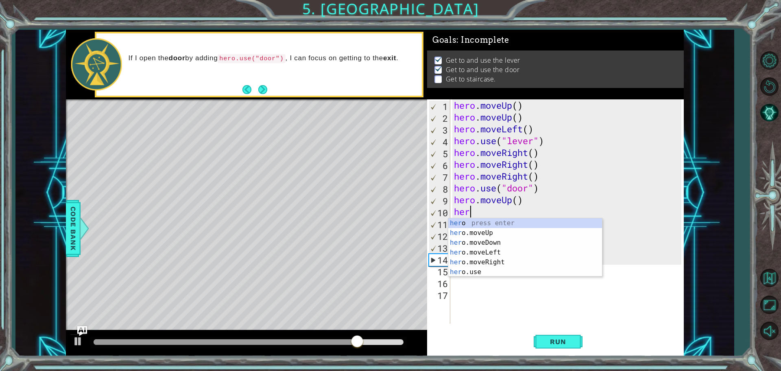
type textarea "hero"
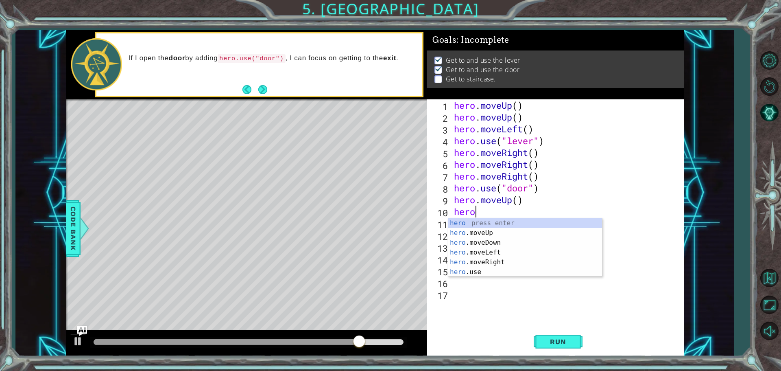
scroll to position [0, 0]
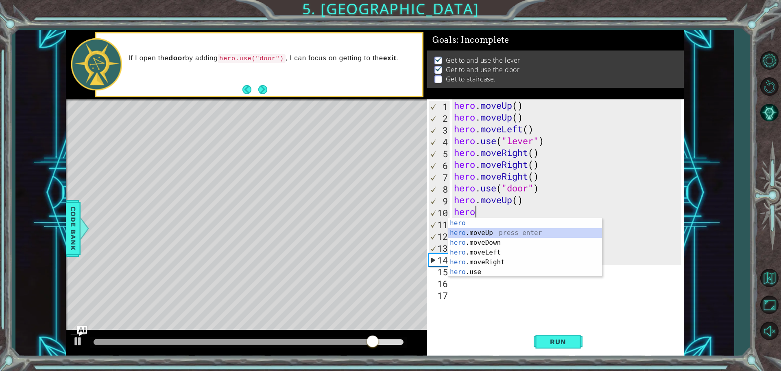
click at [509, 230] on div "hero press enter hero .moveUp press enter hero .moveDown press enter hero .move…" at bounding box center [525, 257] width 154 height 78
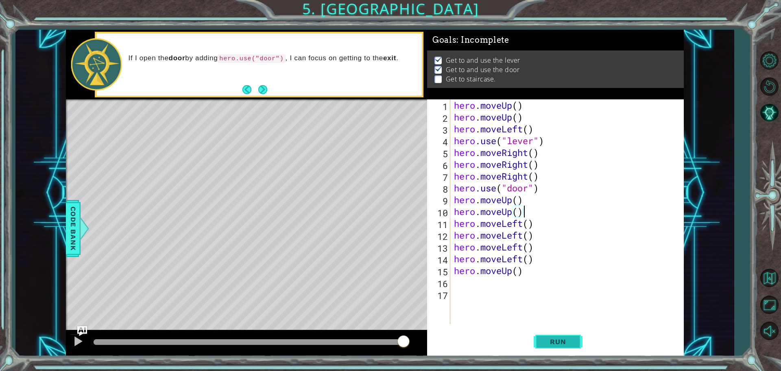
type textarea "hero.moveUp()"
click at [553, 340] on span "Run" at bounding box center [558, 341] width 32 height 8
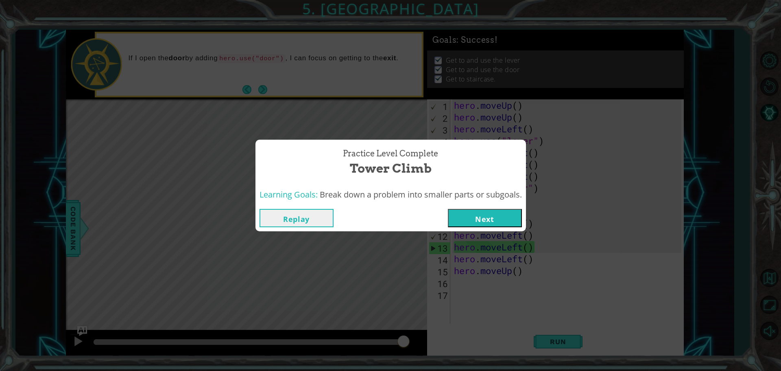
click at [258, 87] on div "Practice Level Complete Tower Climb Learning Goals: Break down a problem into s…" at bounding box center [390, 185] width 781 height 371
click at [485, 230] on div "Replay Next" at bounding box center [390, 218] width 271 height 26
click at [484, 227] on div "Replay Next" at bounding box center [390, 218] width 271 height 26
click at [478, 220] on button "Next" at bounding box center [485, 218] width 74 height 18
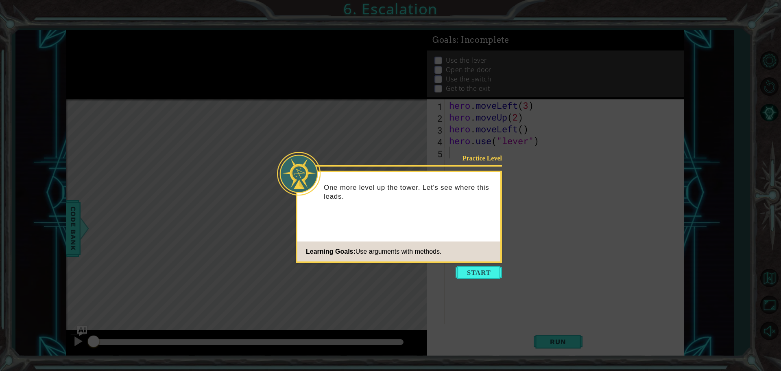
click at [469, 295] on icon at bounding box center [390, 185] width 781 height 371
click at [480, 268] on button "Start" at bounding box center [479, 272] width 46 height 13
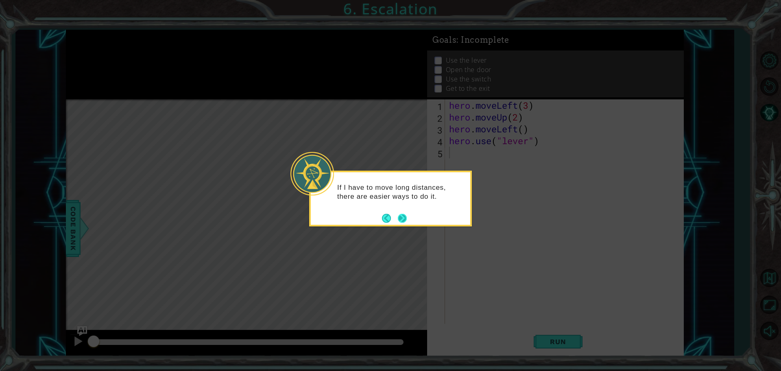
click at [404, 217] on button "Next" at bounding box center [402, 218] width 9 height 9
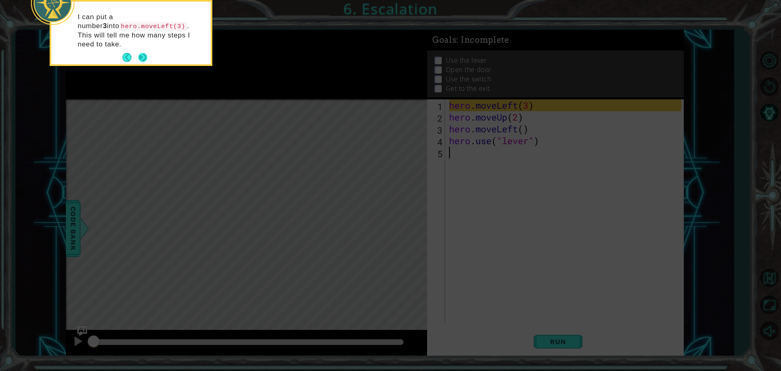
click at [138, 53] on button "Next" at bounding box center [142, 57] width 9 height 9
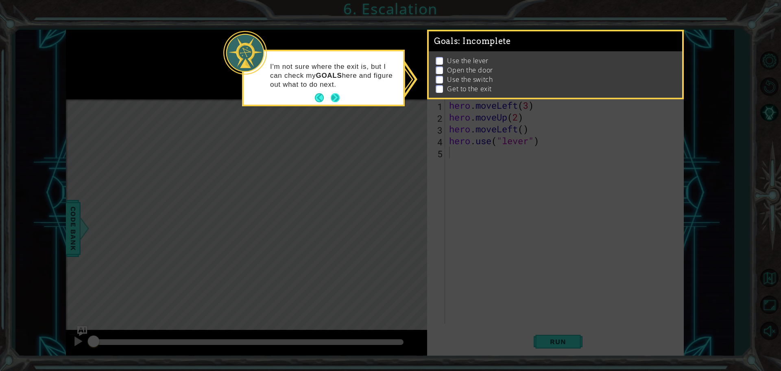
click at [336, 97] on button "Next" at bounding box center [335, 97] width 9 height 9
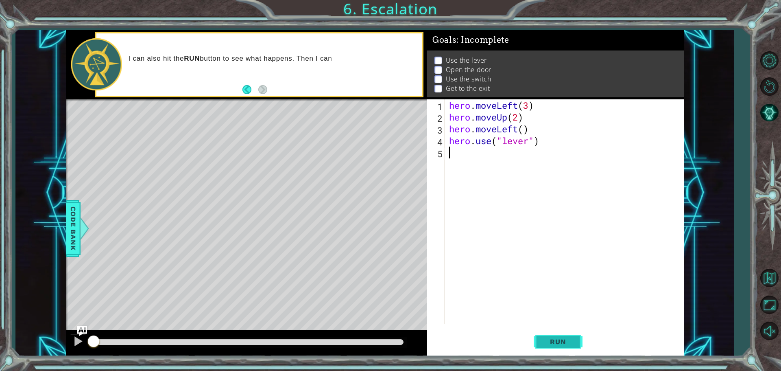
click at [553, 338] on span "Run" at bounding box center [558, 341] width 32 height 8
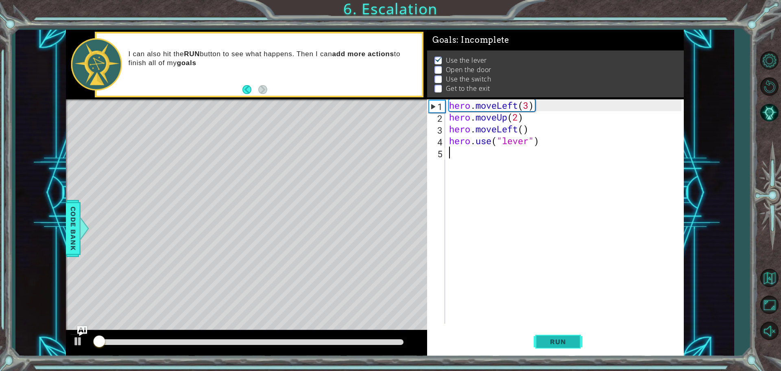
scroll to position [4, 0]
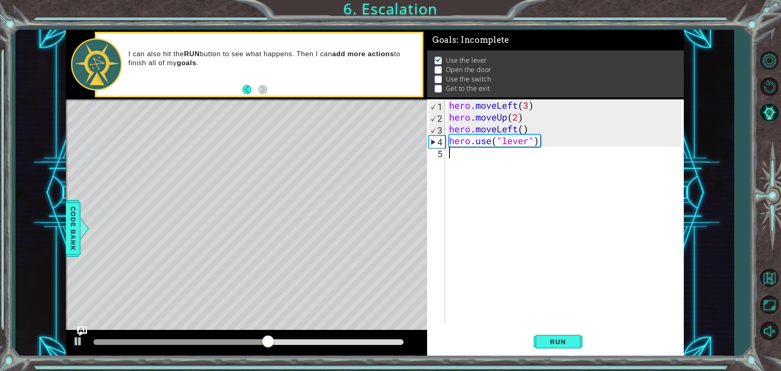
click at [491, 171] on div "hero . moveLeft ( 3 ) hero . moveUp ( 2 ) hero . moveLeft ( ) hero . use ( "lev…" at bounding box center [567, 223] width 238 height 248
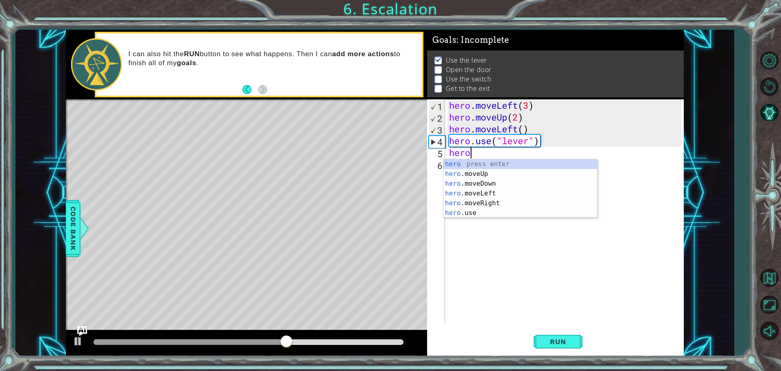
scroll to position [0, 0]
click at [522, 190] on div "hero press enter hero .moveUp press enter hero .moveDown press enter hero .move…" at bounding box center [520, 198] width 154 height 78
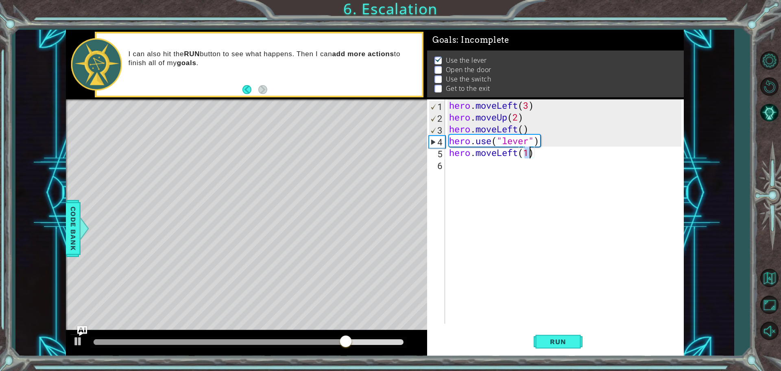
type textarea "hero.moveLeft(1)"
click at [528, 148] on div "hero . moveLeft ( 3 ) hero . moveUp ( 2 ) hero . moveLeft ( ) hero . use ( "lev…" at bounding box center [565, 211] width 234 height 224
click at [499, 165] on div "hero . moveLeft ( 3 ) hero . moveUp ( 2 ) hero . moveLeft ( ) hero . use ( "lev…" at bounding box center [567, 223] width 238 height 248
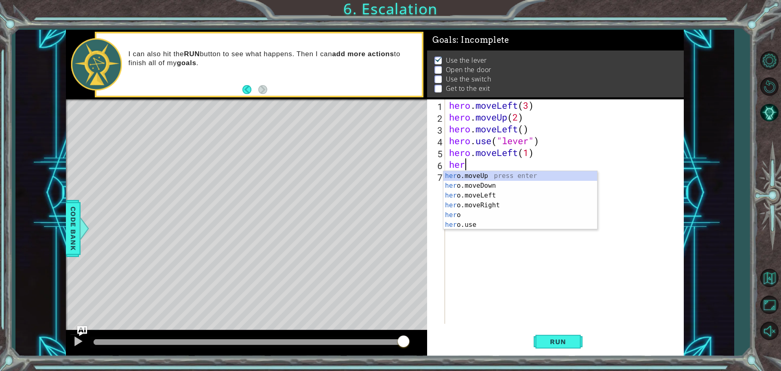
type textarea "hero"
click at [474, 230] on div "hero . moveLeft ( 3 ) hero . moveUp ( 2 ) hero . moveLeft ( ) hero . use ( "lev…" at bounding box center [567, 223] width 238 height 248
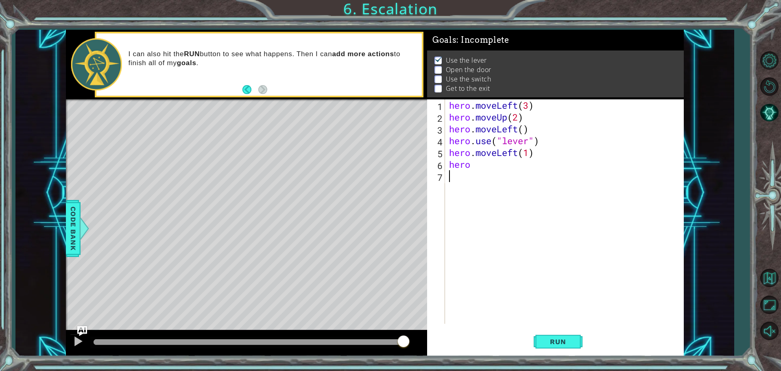
scroll to position [0, 0]
click at [483, 168] on div "hero . moveLeft ( 3 ) hero . moveUp ( 2 ) hero . moveLeft ( ) hero . use ( "lev…" at bounding box center [567, 223] width 238 height 248
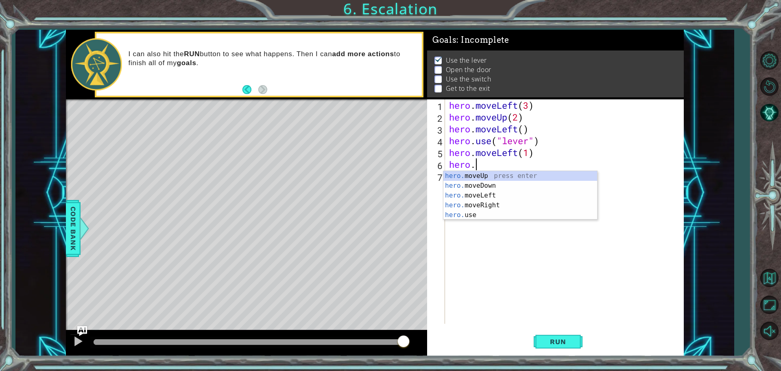
scroll to position [0, 1]
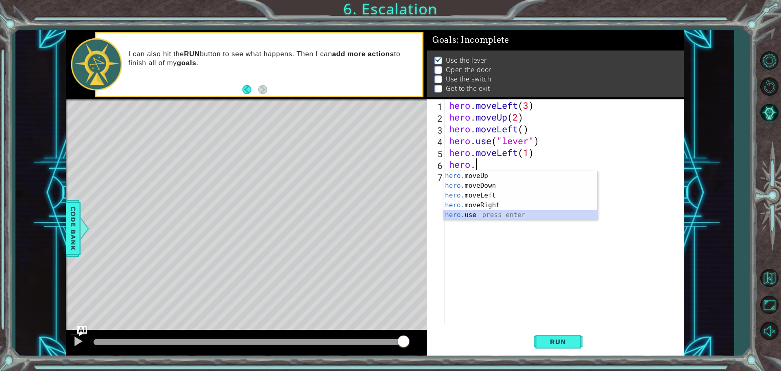
click at [474, 214] on div "hero. moveUp press enter hero. moveDown press enter hero. moveLeft press enter …" at bounding box center [520, 205] width 154 height 68
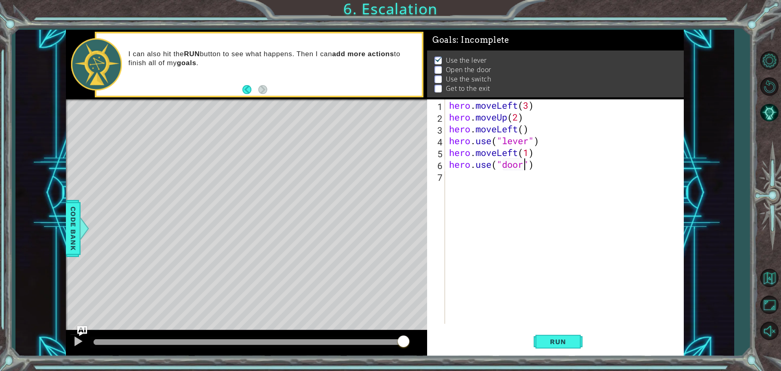
scroll to position [0, 3]
type textarea "hero.use("door")"
click at [563, 339] on span "Run" at bounding box center [558, 341] width 32 height 8
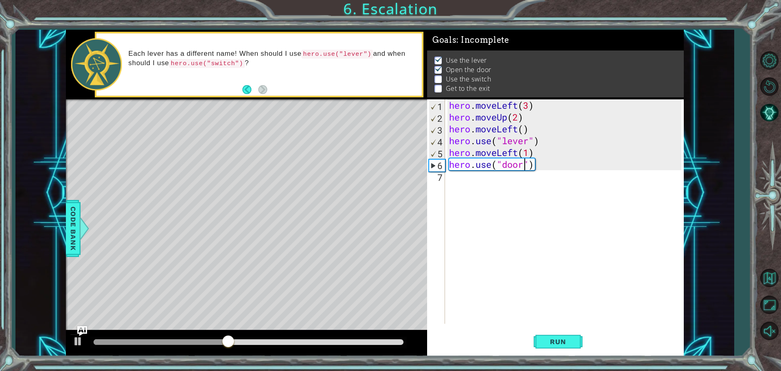
click at [517, 191] on div "hero . moveLeft ( 3 ) hero . moveUp ( 2 ) hero . moveLeft ( ) hero . use ( "lev…" at bounding box center [567, 223] width 238 height 248
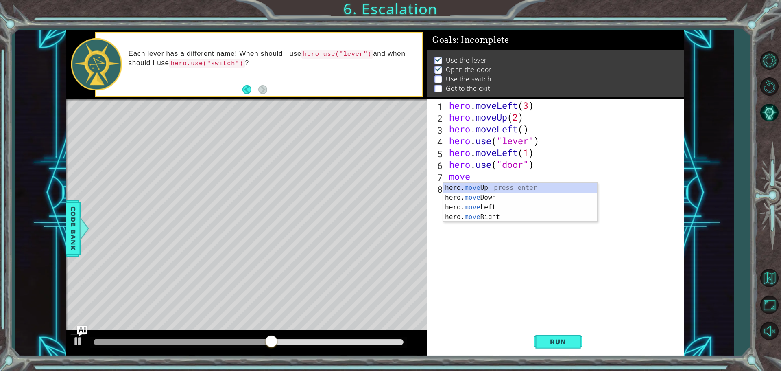
scroll to position [0, 0]
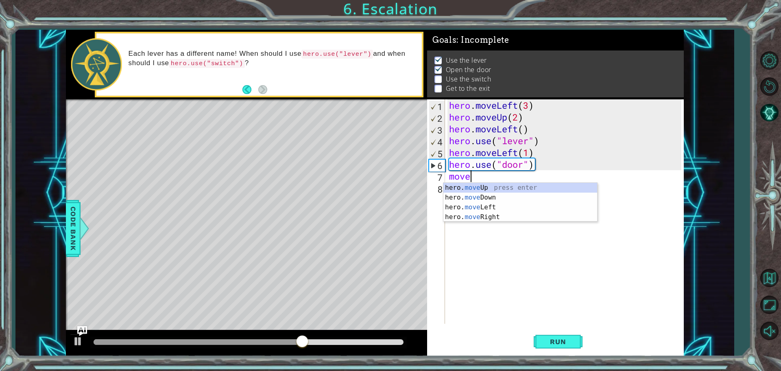
click at [517, 191] on div "hero. move Up press enter hero. move Down press enter hero. move Left press ent…" at bounding box center [520, 212] width 154 height 59
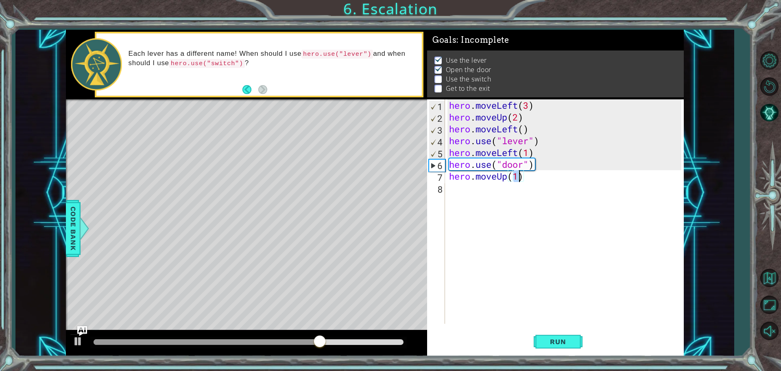
click at [518, 172] on div "hero . moveLeft ( 3 ) hero . moveUp ( 2 ) hero . moveLeft ( ) hero . use ( "lev…" at bounding box center [565, 211] width 234 height 224
type textarea "hero.moveUp(2)"
click at [509, 191] on div "hero . moveLeft ( 3 ) hero . moveUp ( 2 ) hero . moveLeft ( ) hero . use ( "lev…" at bounding box center [567, 223] width 238 height 248
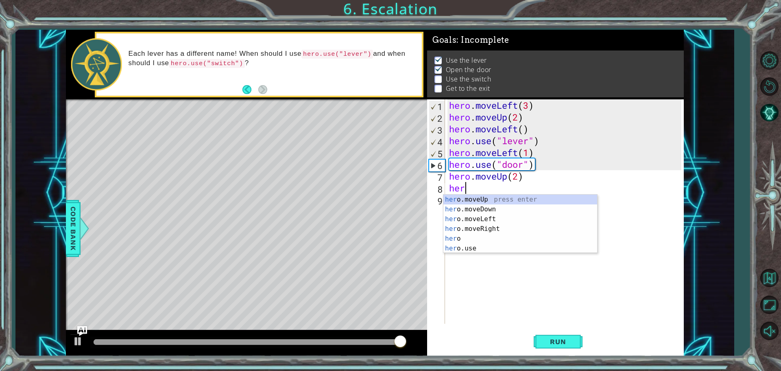
scroll to position [0, 0]
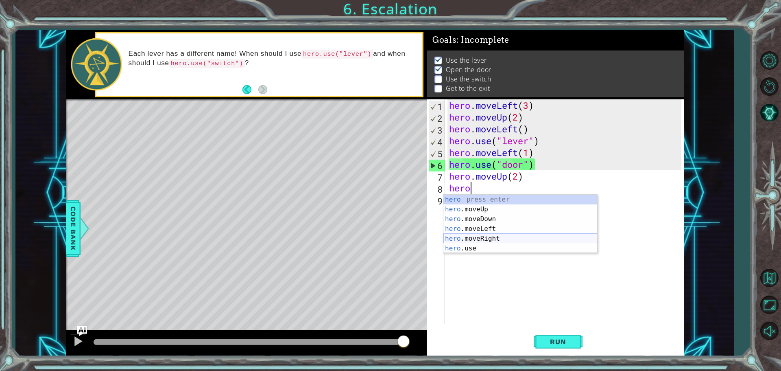
click at [499, 241] on div "hero press enter hero .moveUp press enter hero .moveDown press enter hero .move…" at bounding box center [520, 233] width 154 height 78
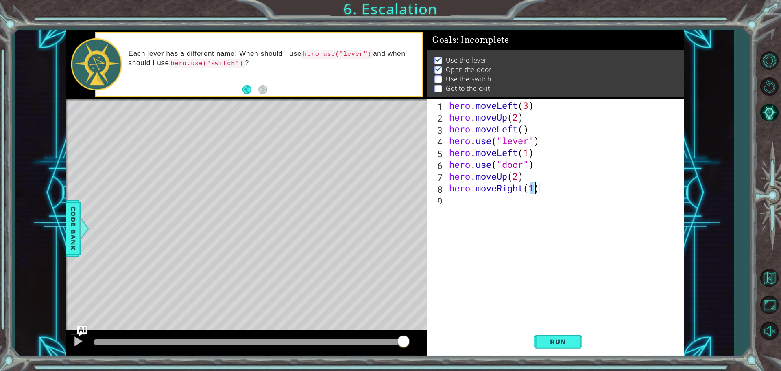
type textarea "hero.moveRight(3)"
click at [498, 194] on div "hero . moveLeft ( 3 ) hero . moveUp ( 2 ) hero . moveLeft ( ) hero . use ( "lev…" at bounding box center [567, 223] width 238 height 248
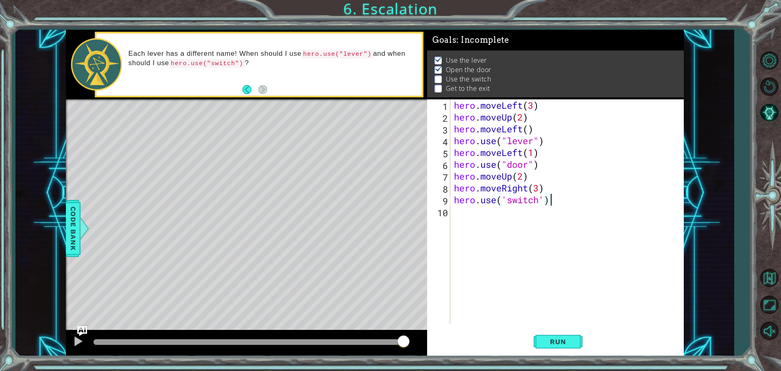
click at [508, 200] on div "hero . moveLeft ( 3 ) hero . moveUp ( 2 ) hero . moveLeft ( ) hero . use ( "lev…" at bounding box center [568, 223] width 233 height 248
click at [558, 343] on span "Run" at bounding box center [558, 341] width 32 height 8
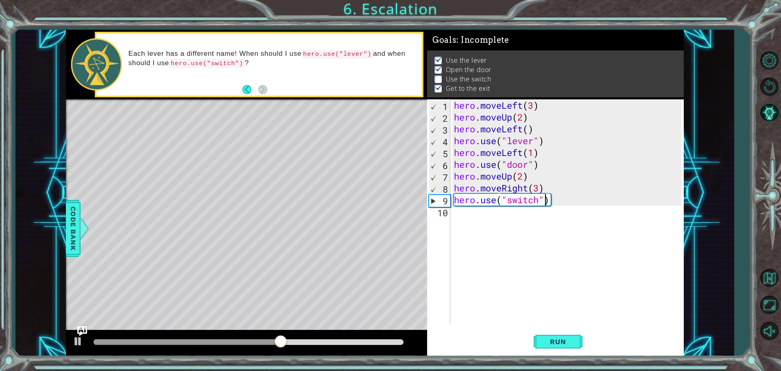
click at [541, 188] on div "hero . moveLeft ( 3 ) hero . moveUp ( 2 ) hero . moveLeft ( ) hero . use ( "lev…" at bounding box center [568, 223] width 233 height 248
type textarea "hero.moveRight(2)"
click at [542, 337] on button "Run" at bounding box center [558, 341] width 49 height 26
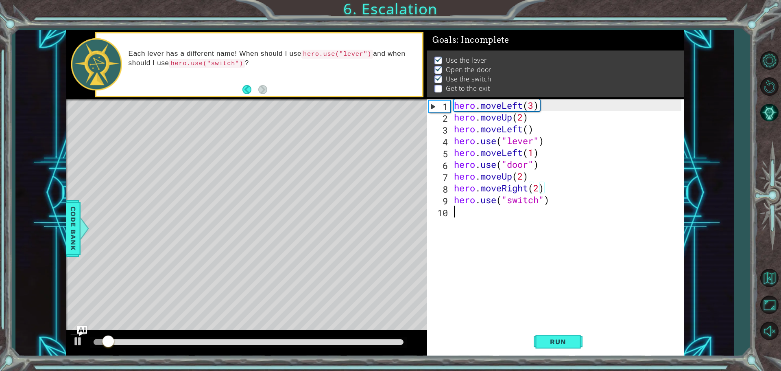
click at [495, 219] on div "hero . moveLeft ( 3 ) hero . moveUp ( 2 ) hero . moveLeft ( ) hero . use ( "lev…" at bounding box center [568, 223] width 233 height 248
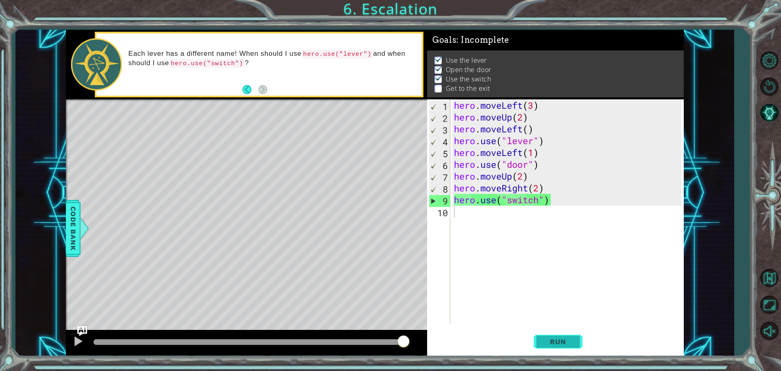
click at [567, 339] on span "Run" at bounding box center [558, 341] width 32 height 8
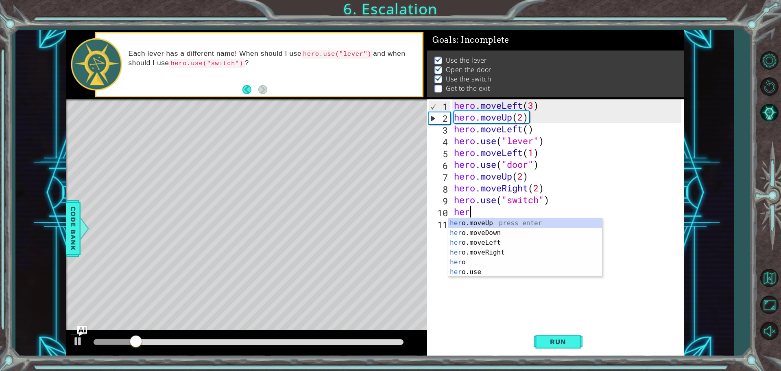
scroll to position [0, 0]
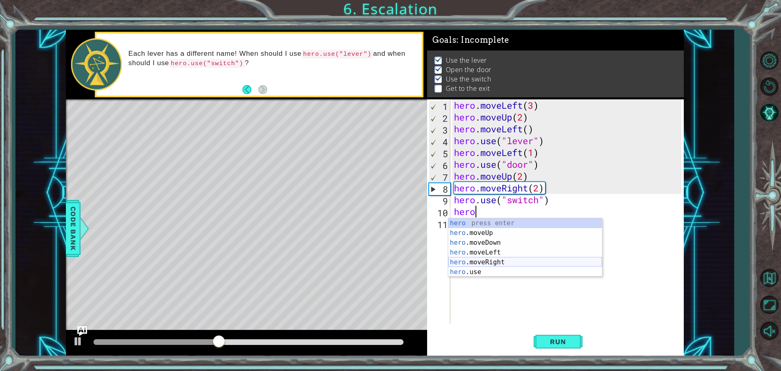
click at [487, 260] on div "hero press enter hero .moveUp press enter hero .moveDown press enter hero .move…" at bounding box center [525, 257] width 154 height 78
type textarea "hero.moveRight(1)"
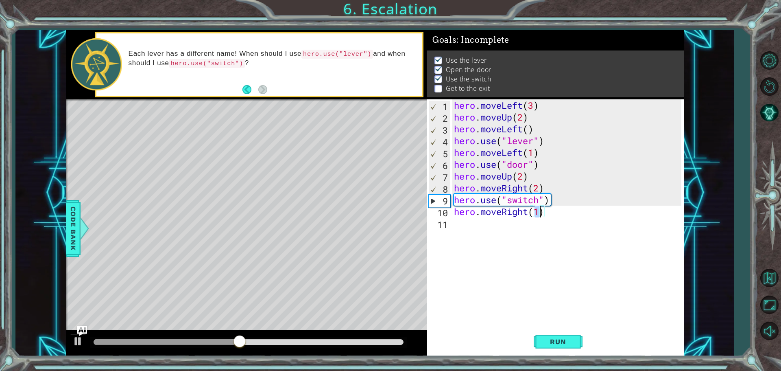
click at [521, 244] on div "hero . moveLeft ( 3 ) hero . moveUp ( 2 ) hero . moveLeft ( ) hero . use ( "lev…" at bounding box center [568, 223] width 233 height 248
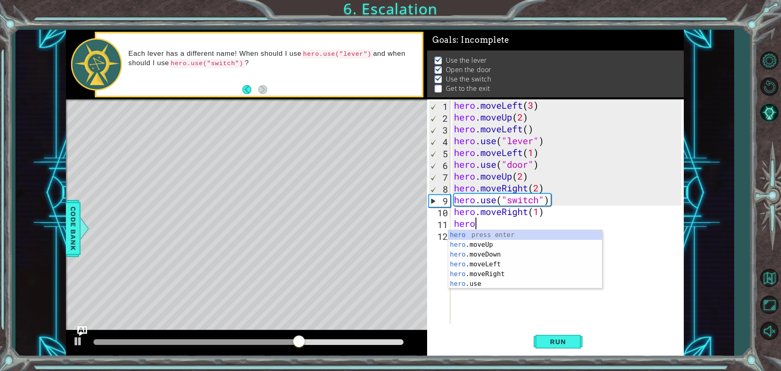
click at [488, 249] on div "hero press enter hero .moveUp press enter hero .moveDown press enter hero .move…" at bounding box center [525, 269] width 154 height 78
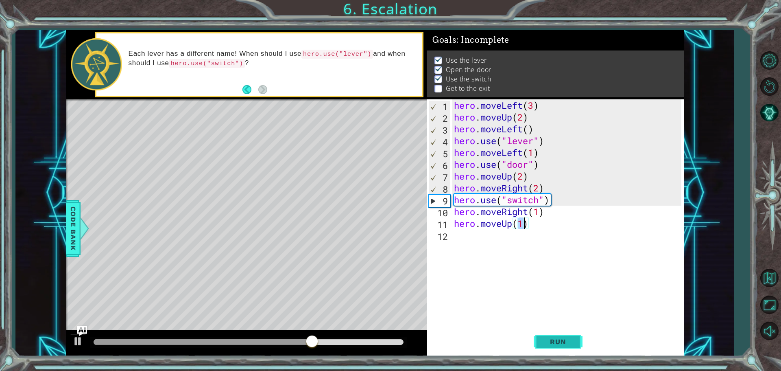
type textarea "hero.moveUp(1)"
click at [542, 349] on button "Run" at bounding box center [558, 341] width 49 height 26
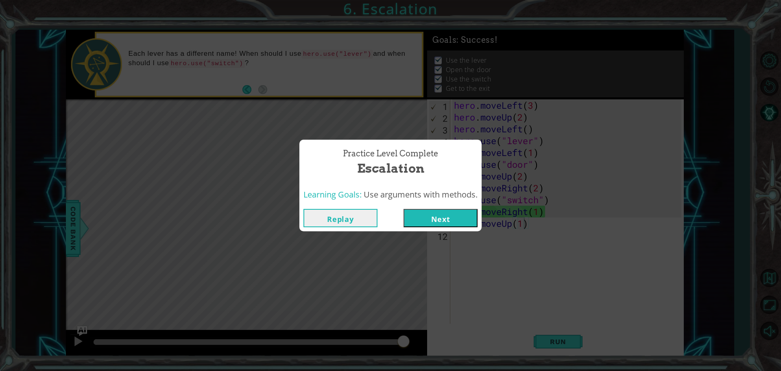
click at [447, 215] on button "Next" at bounding box center [441, 218] width 74 height 18
